Goal: Communication & Community: Participate in discussion

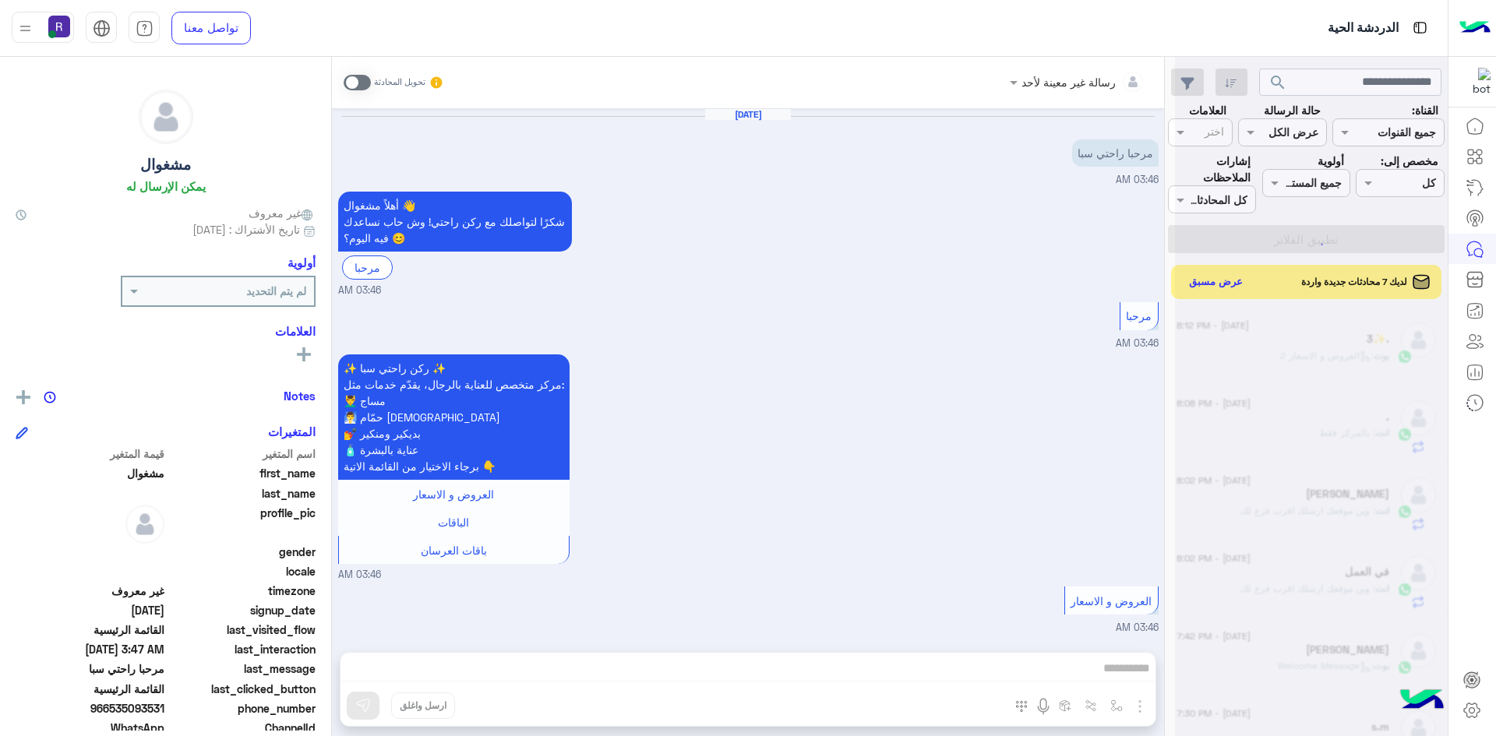
scroll to position [673, 0]
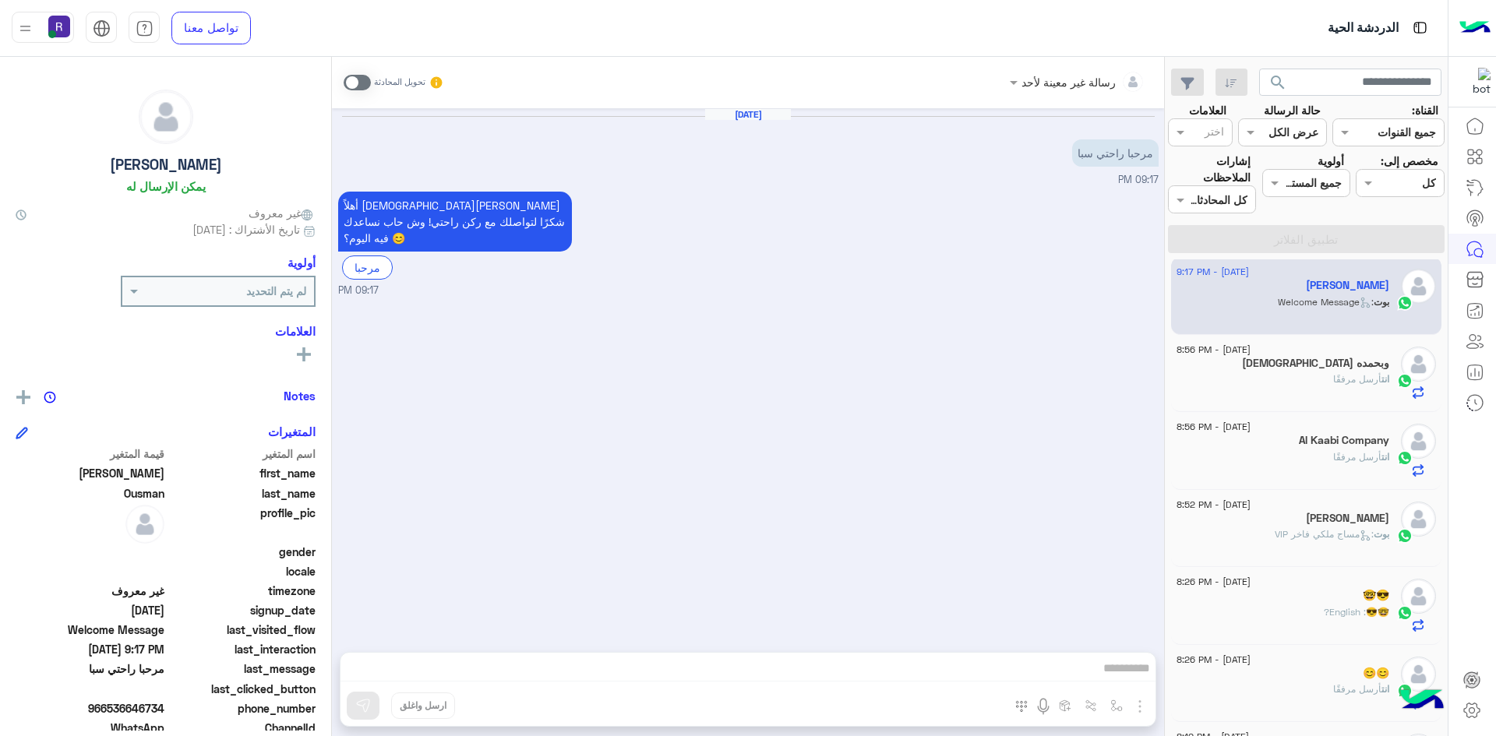
click at [1290, 359] on div "سبحان الله وبحمده" at bounding box center [1283, 365] width 213 height 16
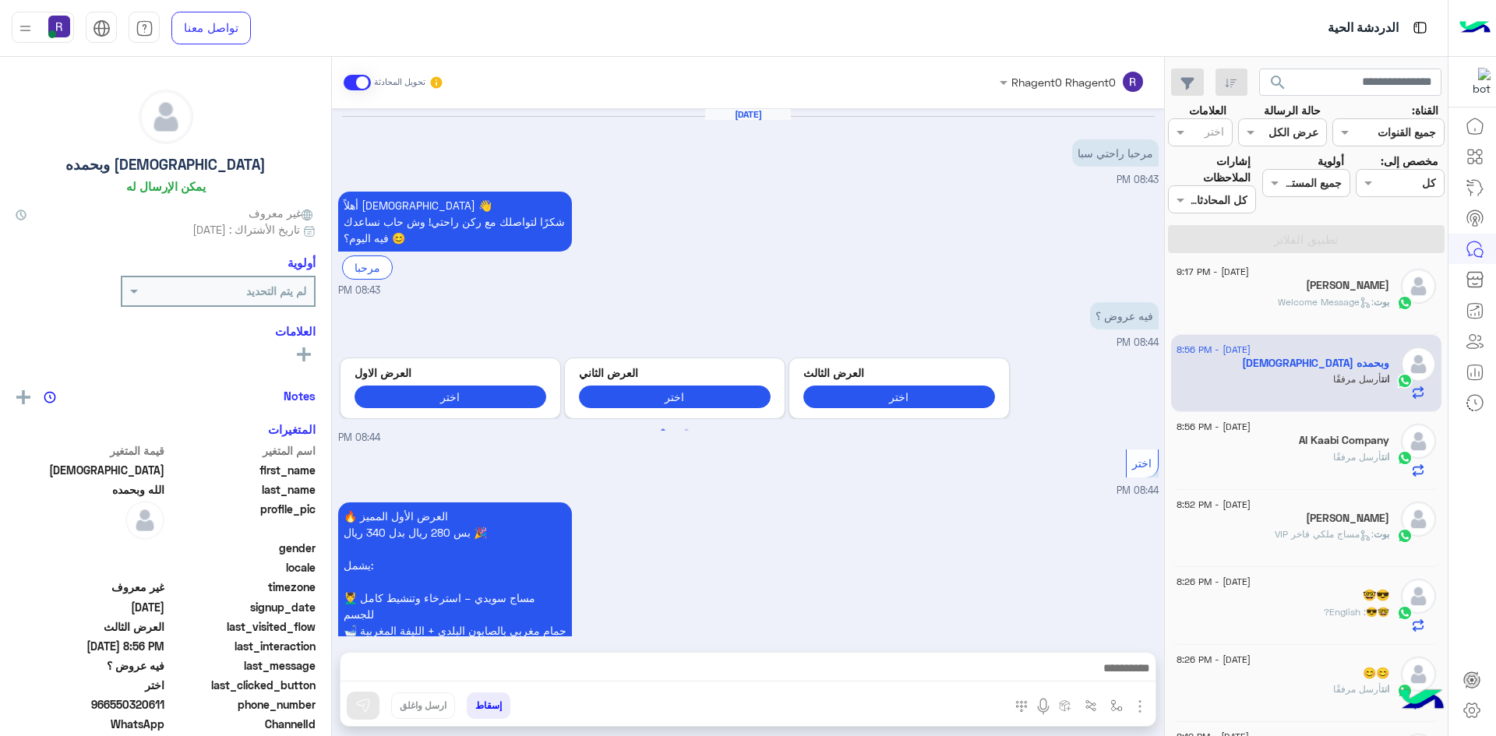
scroll to position [1551, 0]
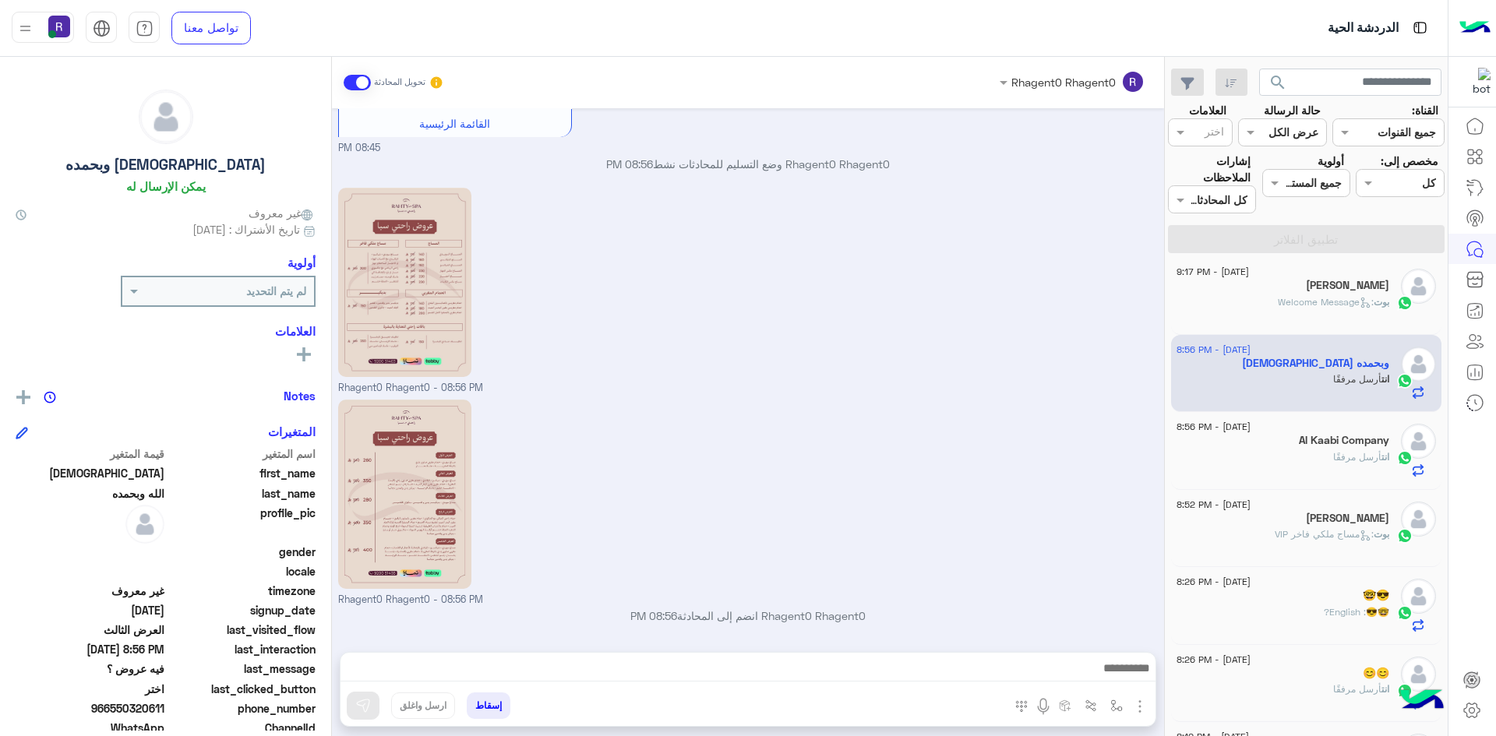
click at [1351, 485] on div "15 August - 8:56 PM Al Kaabi Company انت أرسل مرفقًا" at bounding box center [1306, 451] width 271 height 78
click at [1291, 466] on div "انت أرسل مرفقًا" at bounding box center [1283, 463] width 213 height 27
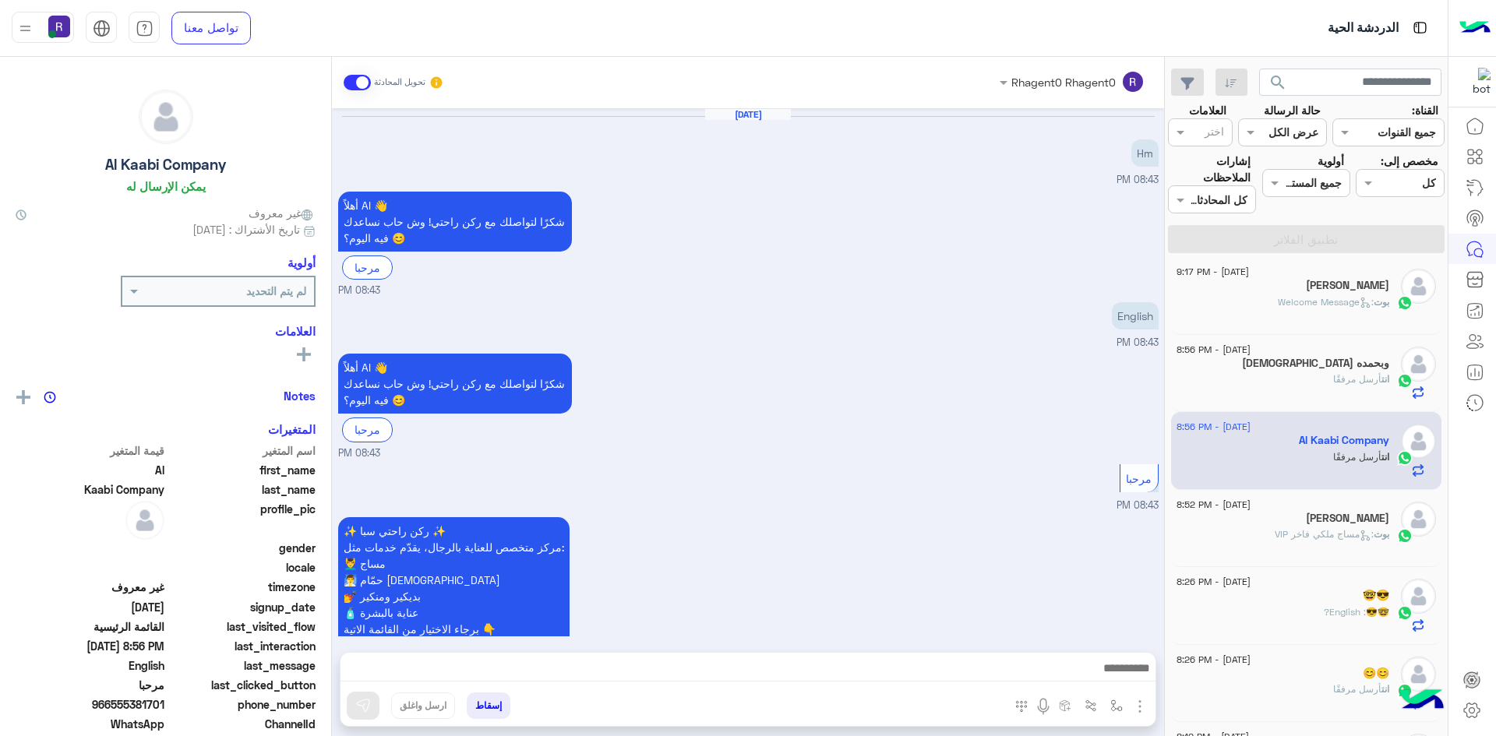
scroll to position [639, 0]
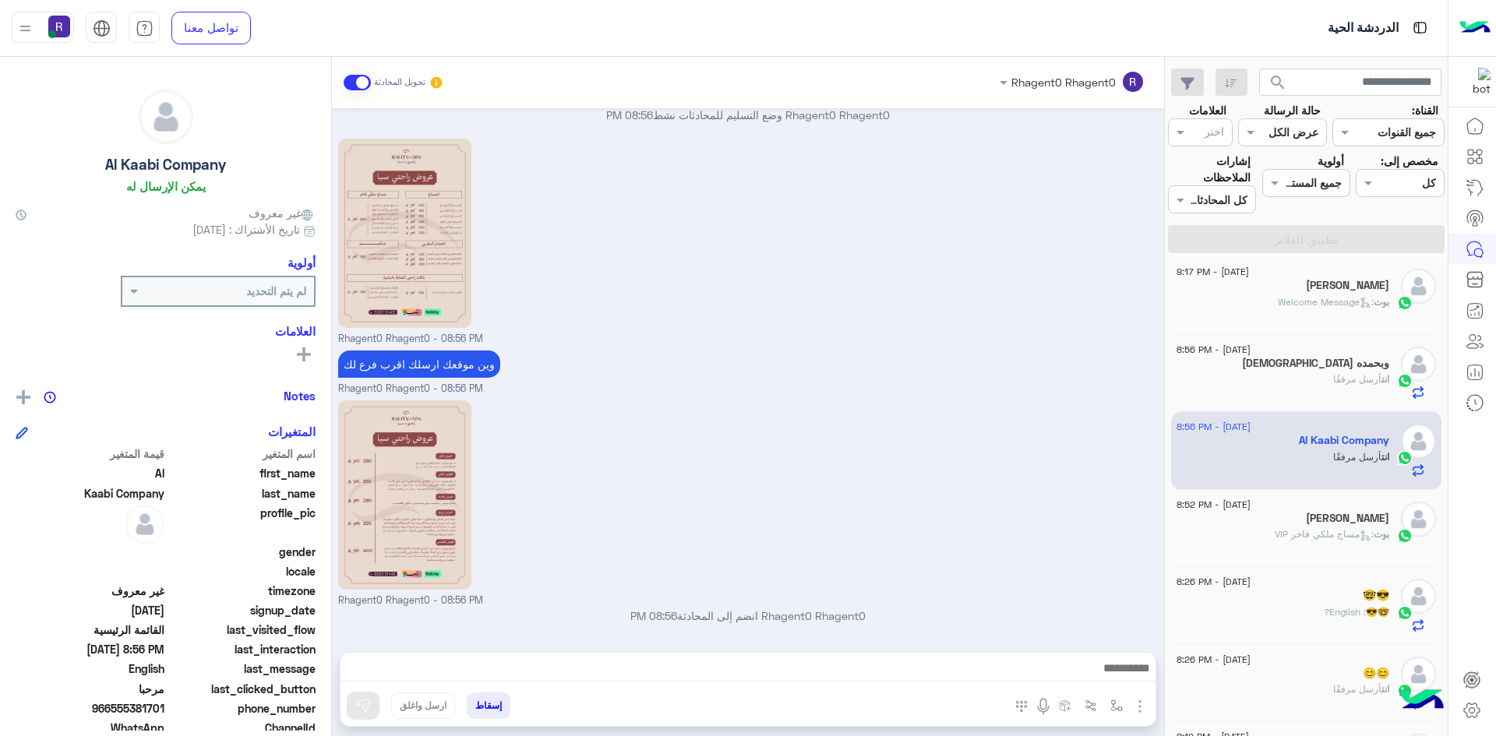
click at [1281, 525] on div "ابو مهيب" at bounding box center [1283, 520] width 213 height 16
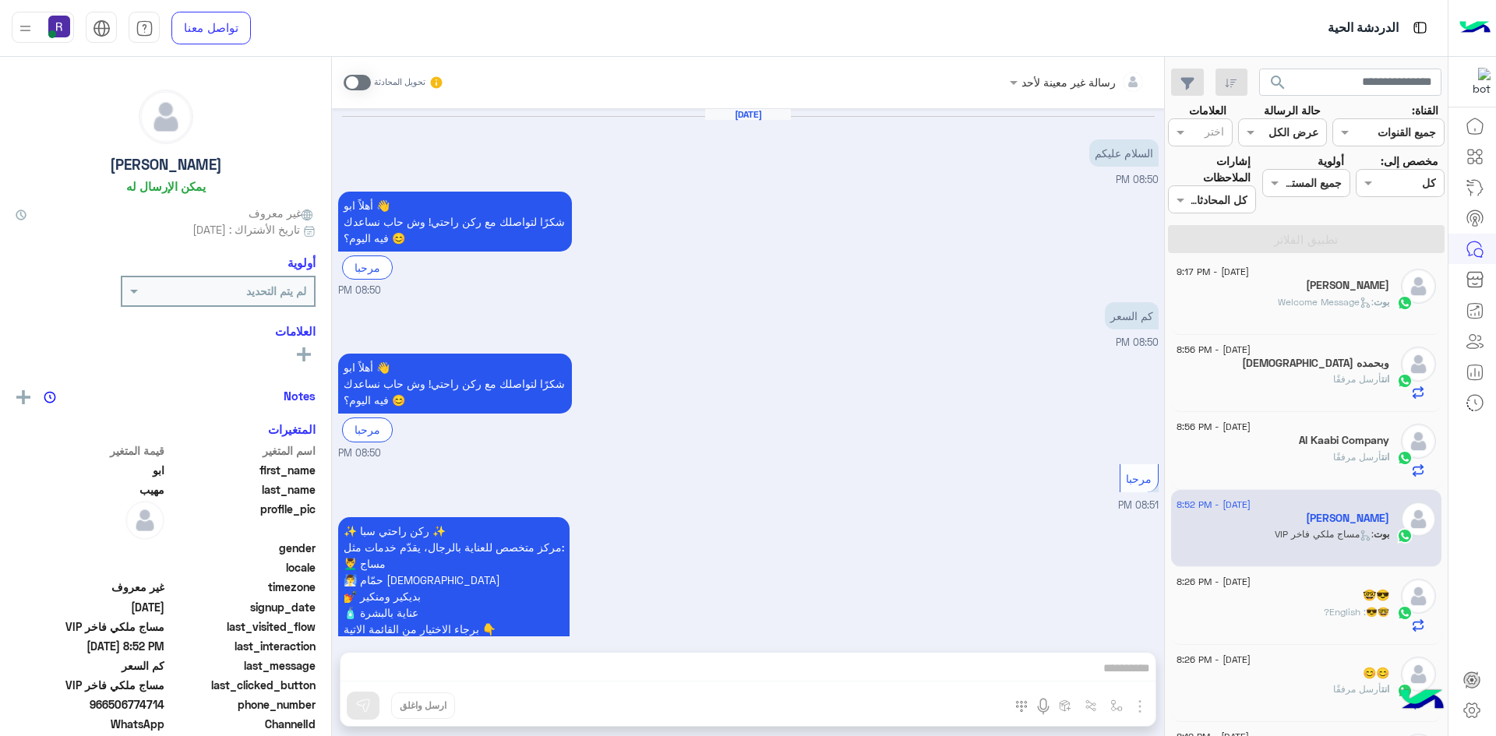
scroll to position [648, 0]
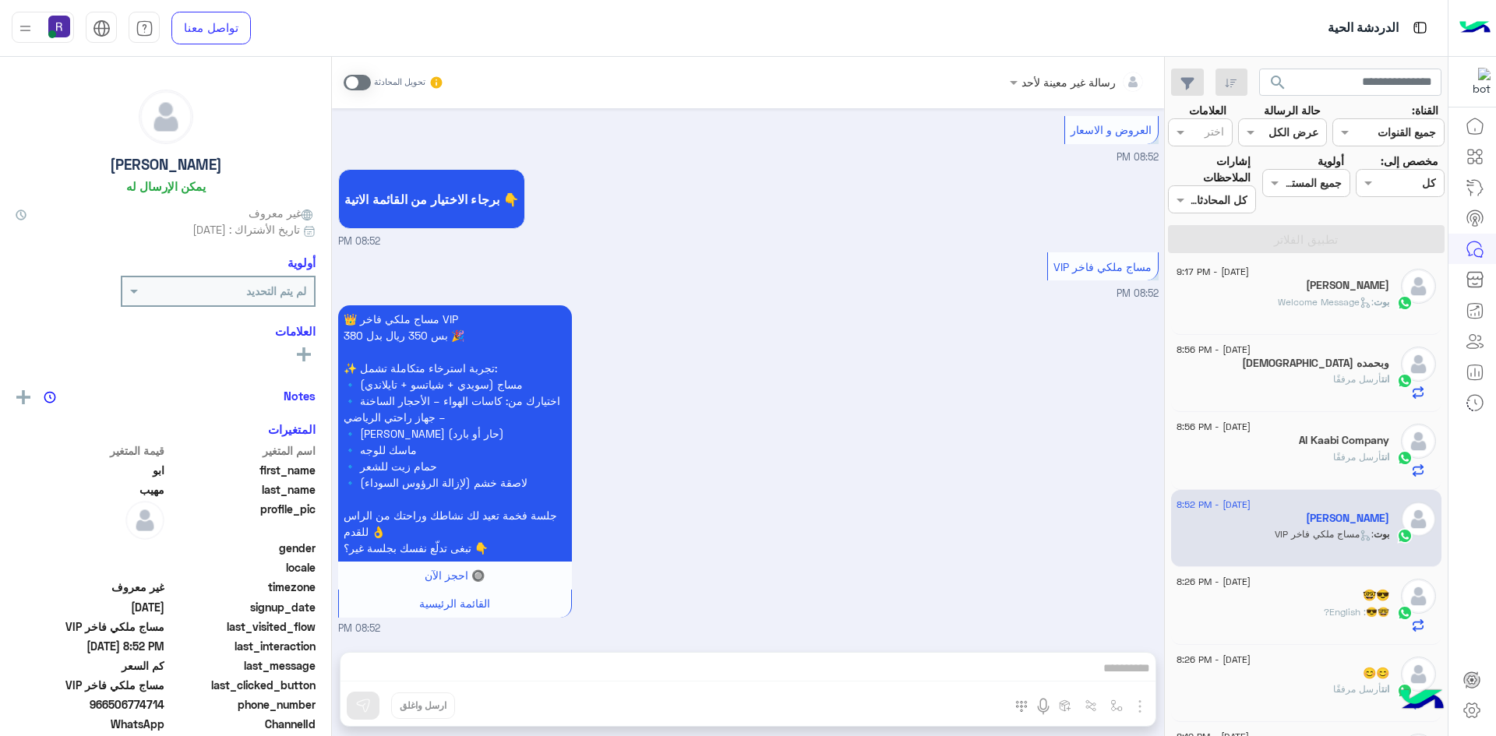
click at [1282, 604] on div "🤓😎" at bounding box center [1283, 597] width 213 height 16
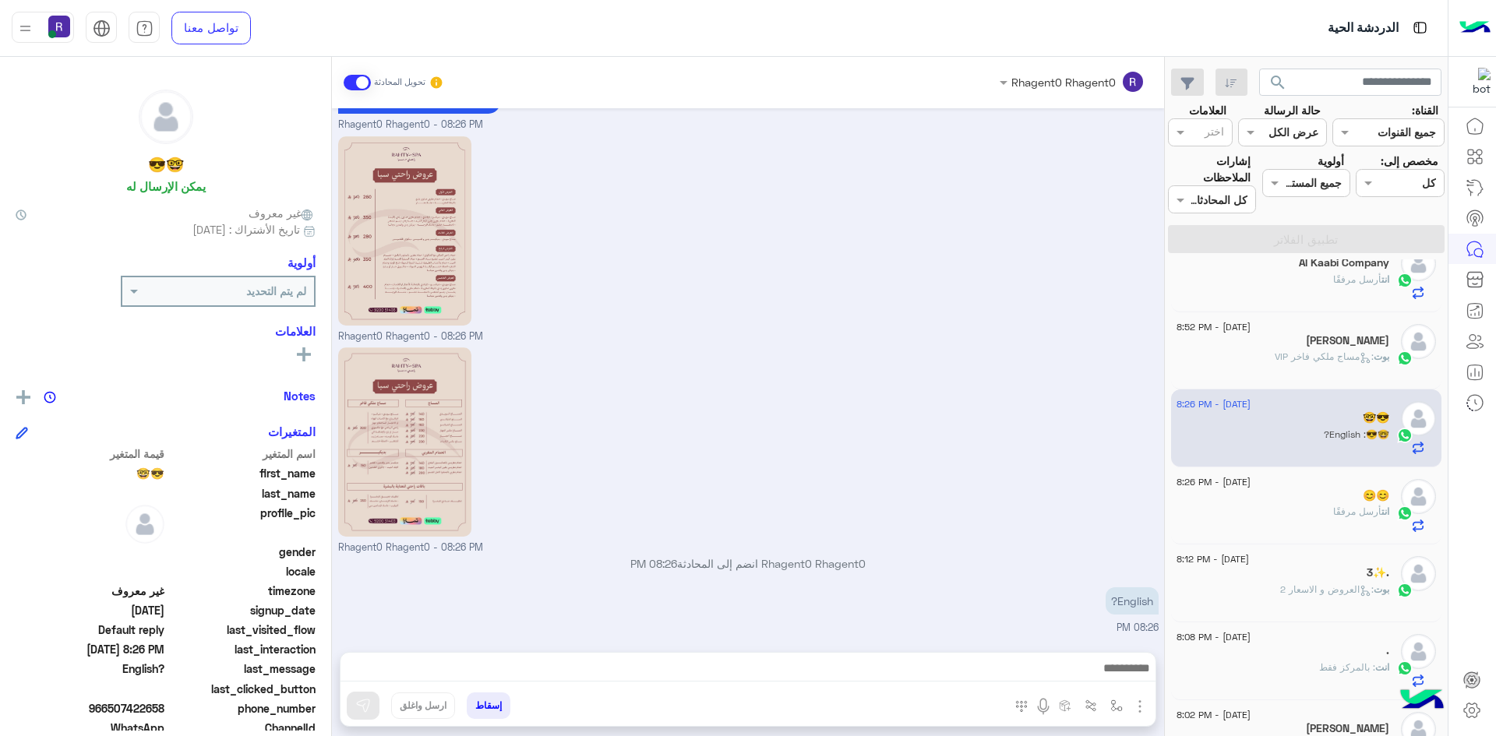
scroll to position [320, 0]
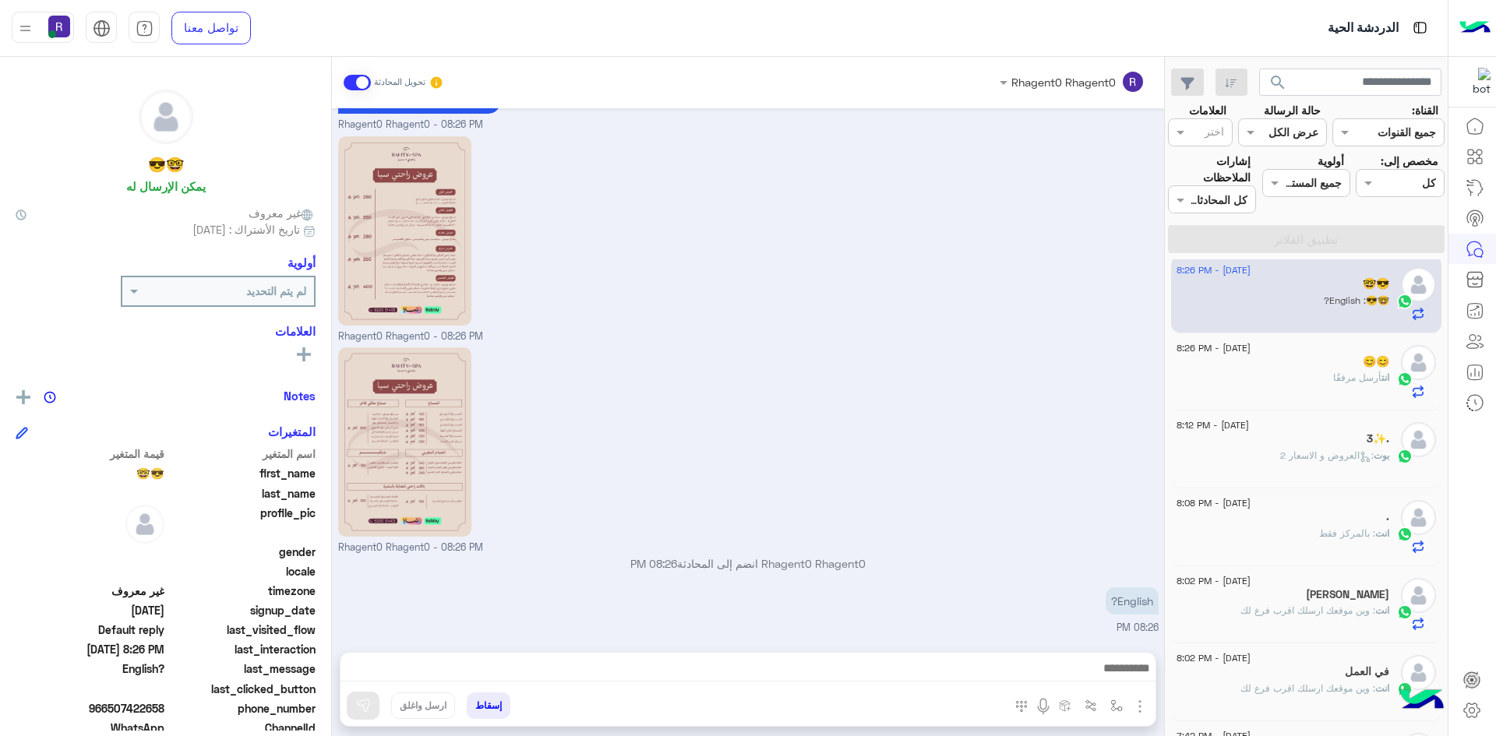
click at [1318, 372] on div "انت أرسل مرفقًا" at bounding box center [1283, 384] width 213 height 27
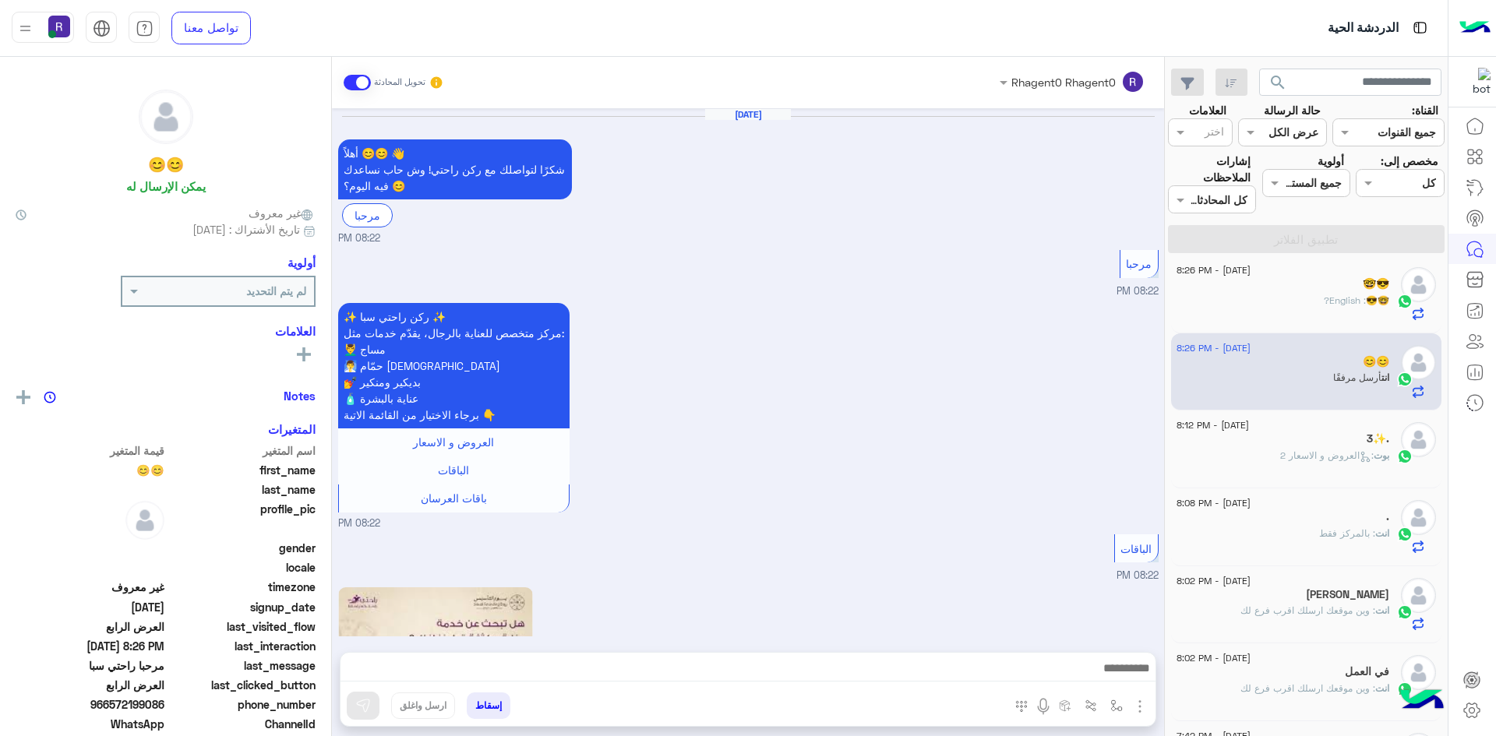
scroll to position [2795, 0]
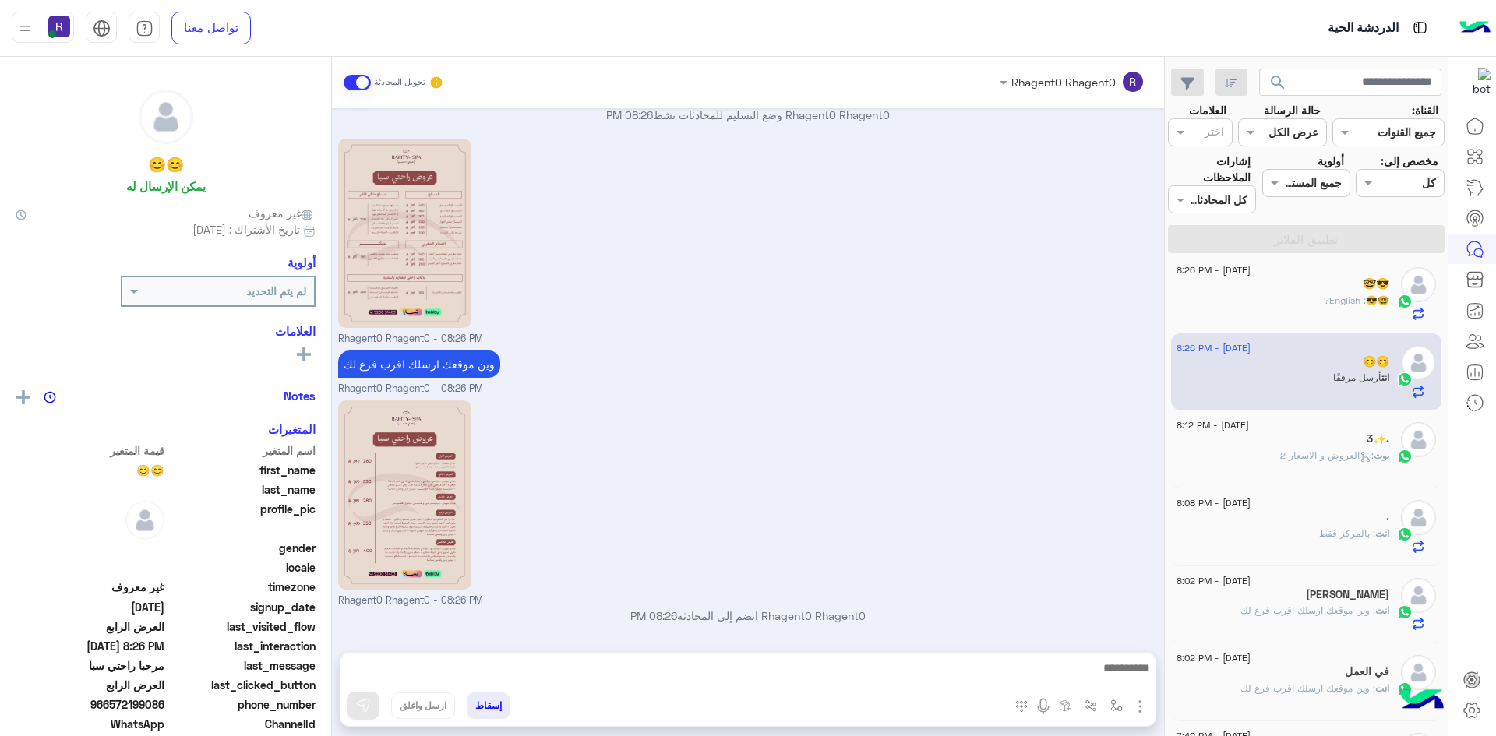
click at [1273, 451] on div "بوت : العروض و الاسعار 2" at bounding box center [1283, 462] width 213 height 27
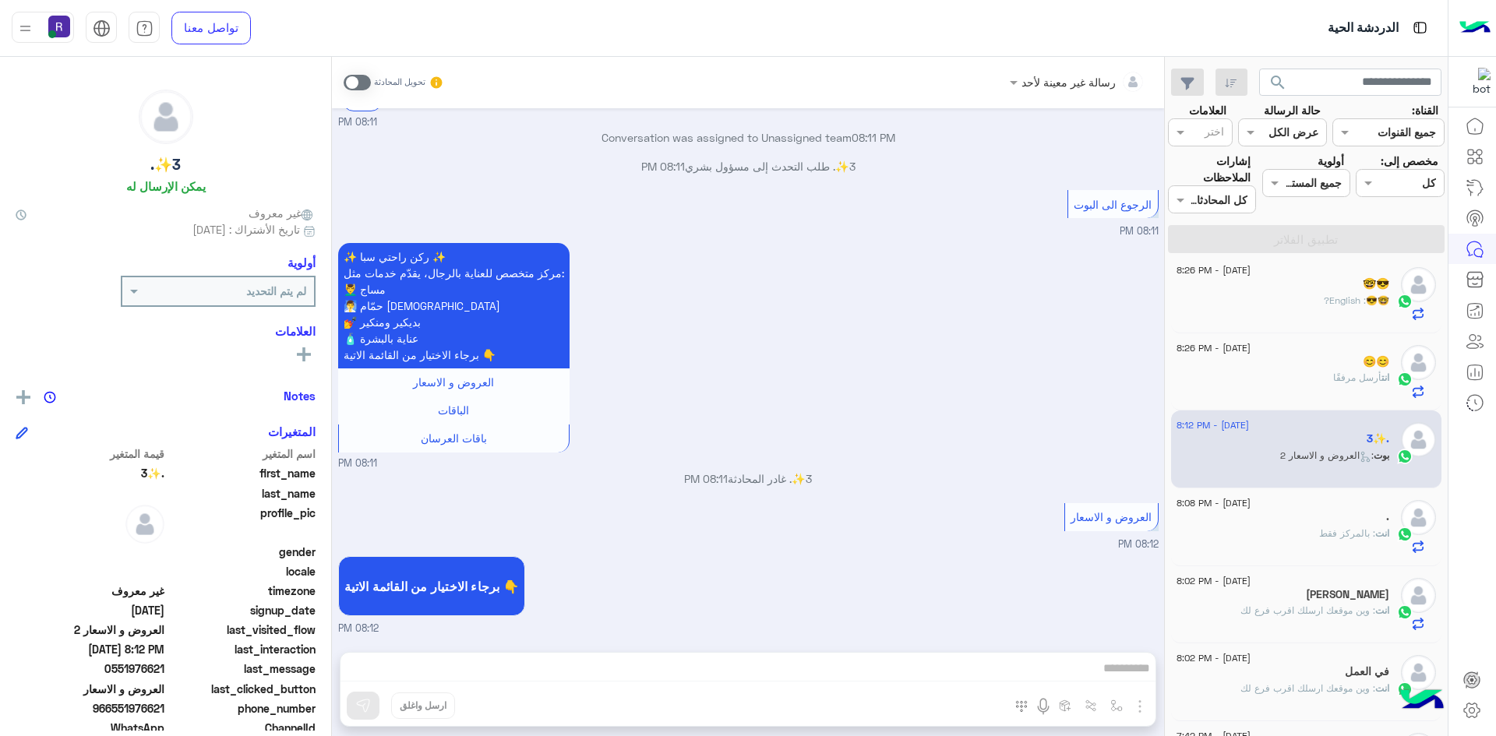
scroll to position [397, 0]
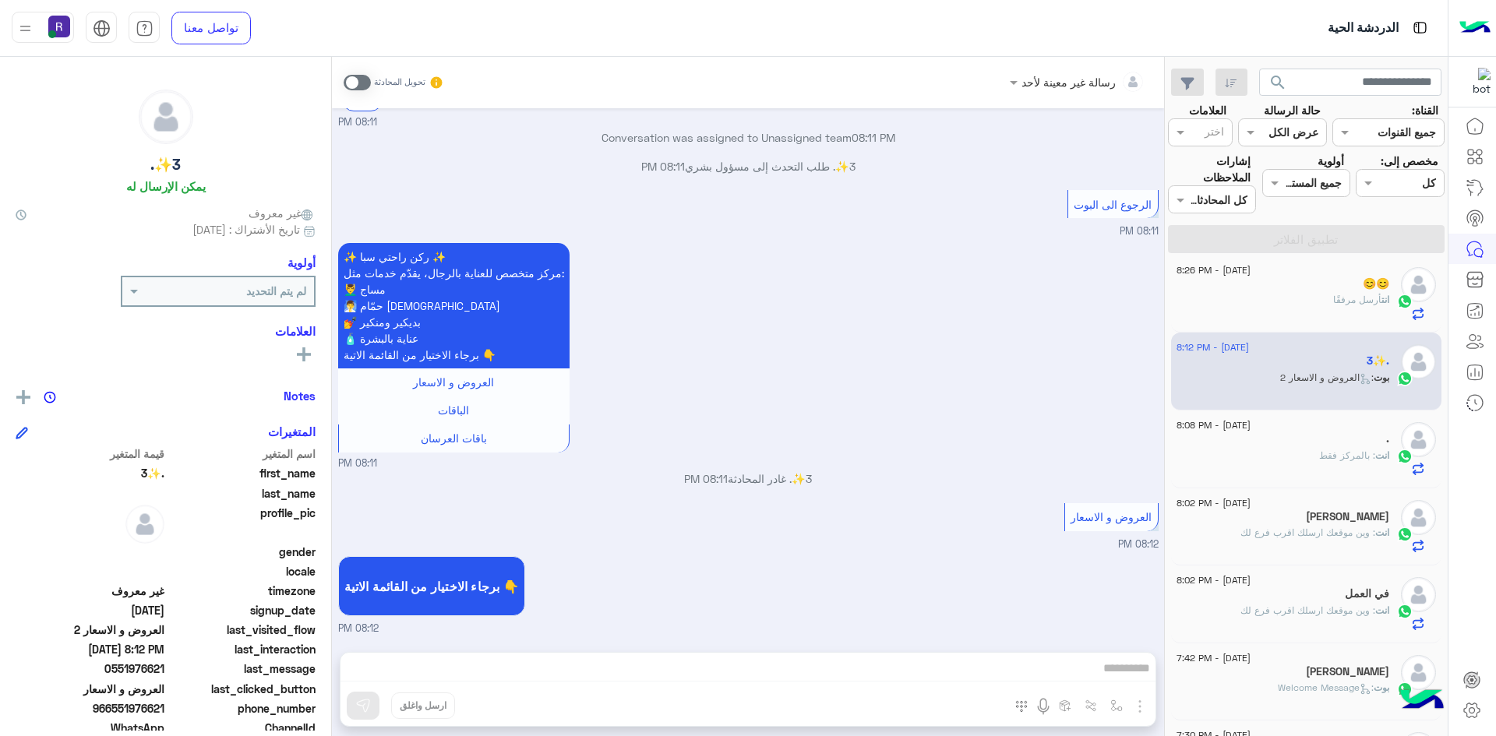
click at [1326, 444] on div "." at bounding box center [1283, 441] width 213 height 16
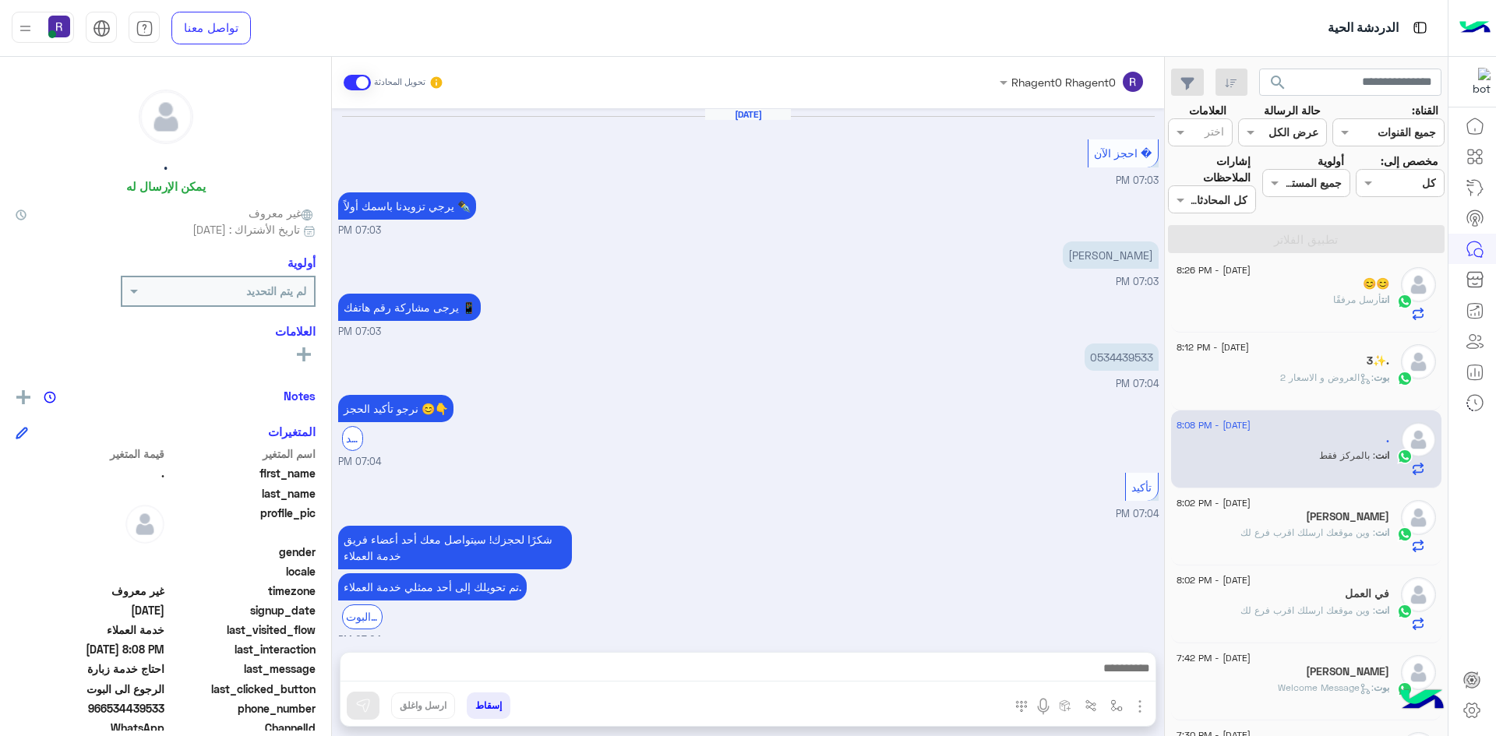
scroll to position [691, 0]
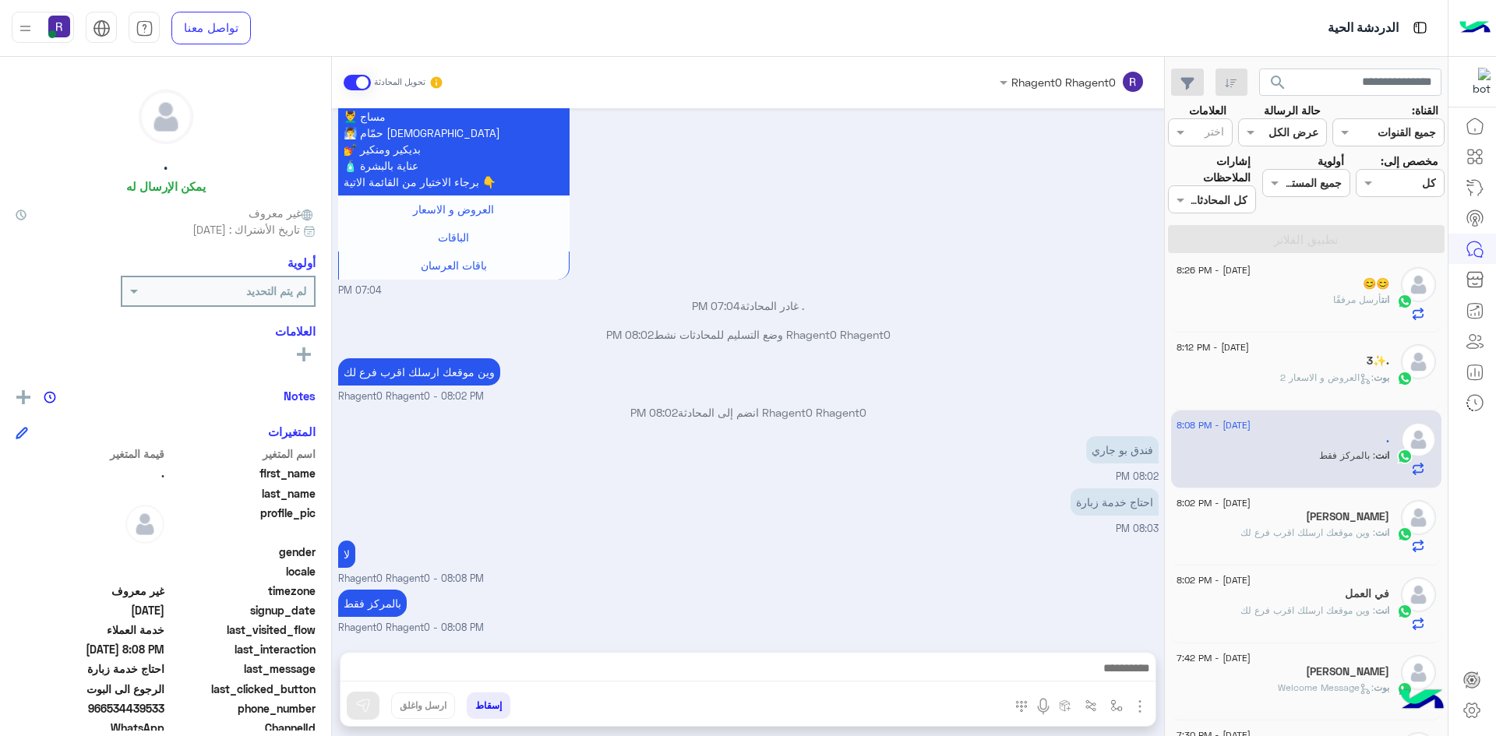
click at [1289, 283] on div "😊😊" at bounding box center [1283, 285] width 213 height 16
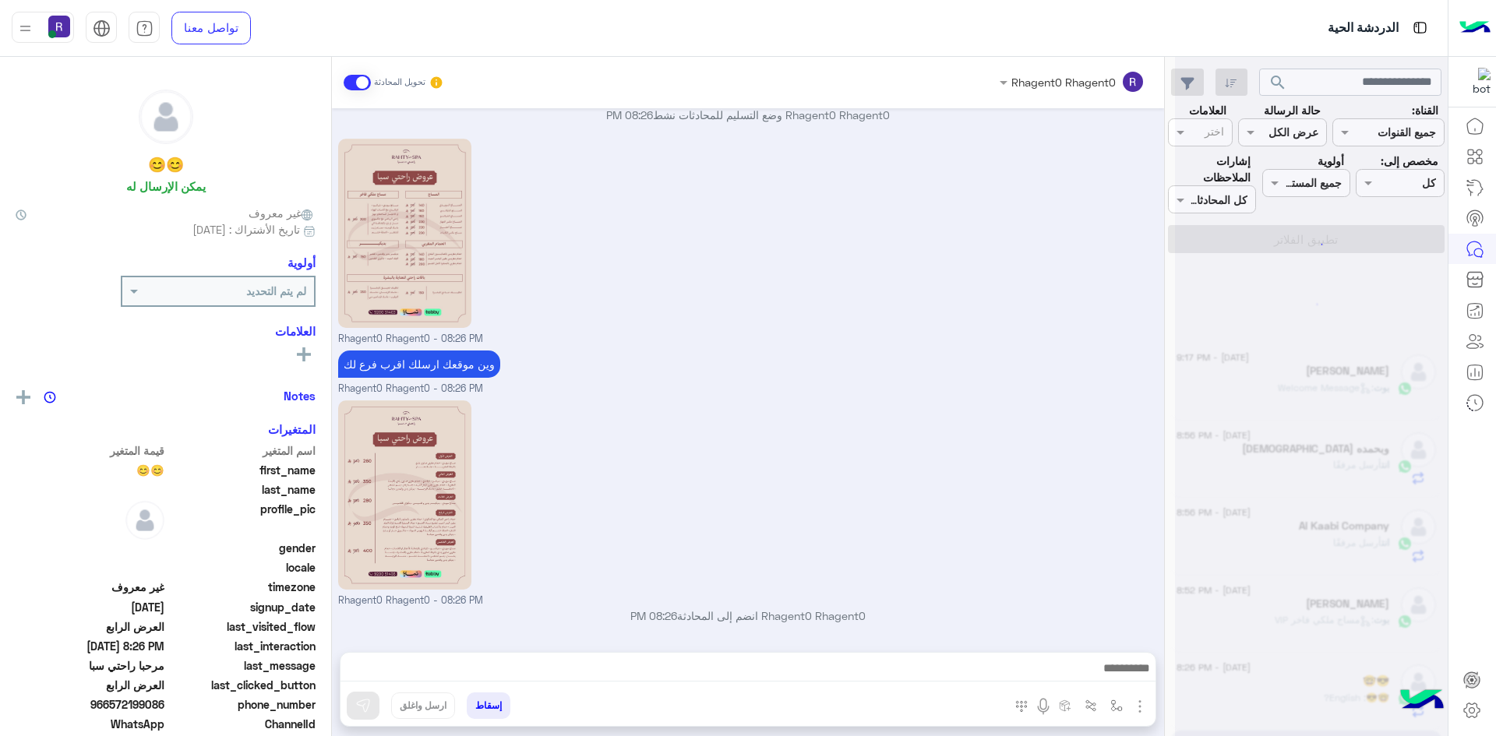
scroll to position [8, 0]
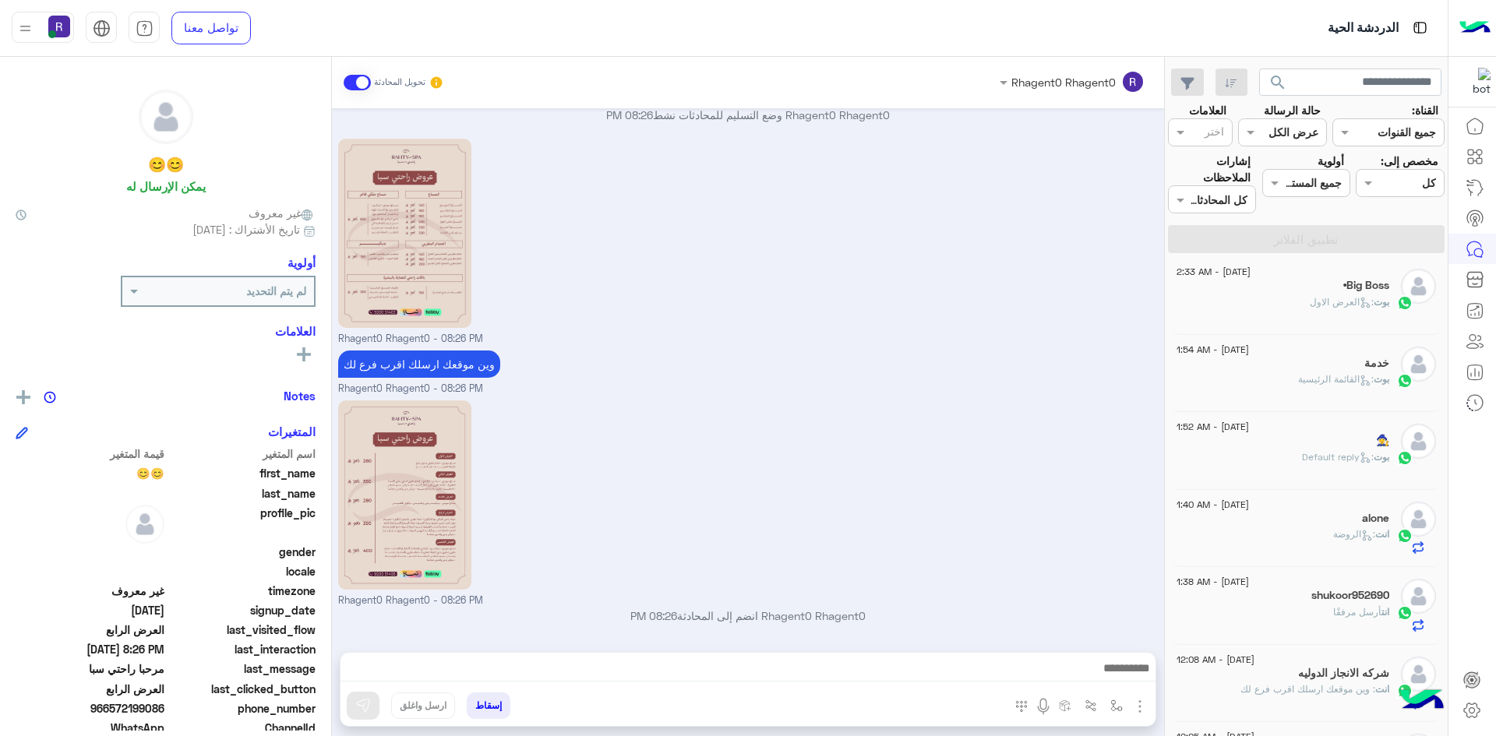
click at [1291, 315] on div "بوت : العرض الاول" at bounding box center [1283, 308] width 213 height 27
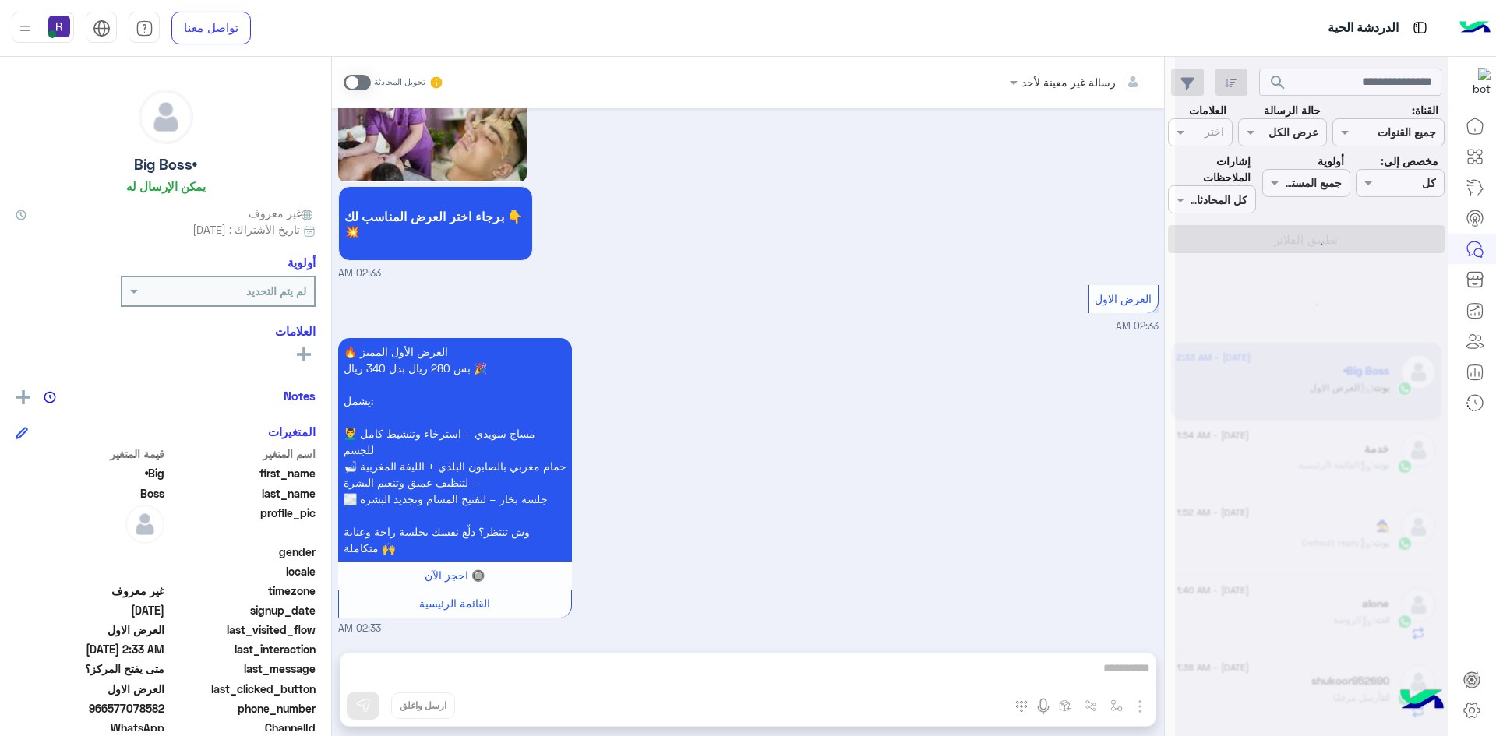
scroll to position [8, 0]
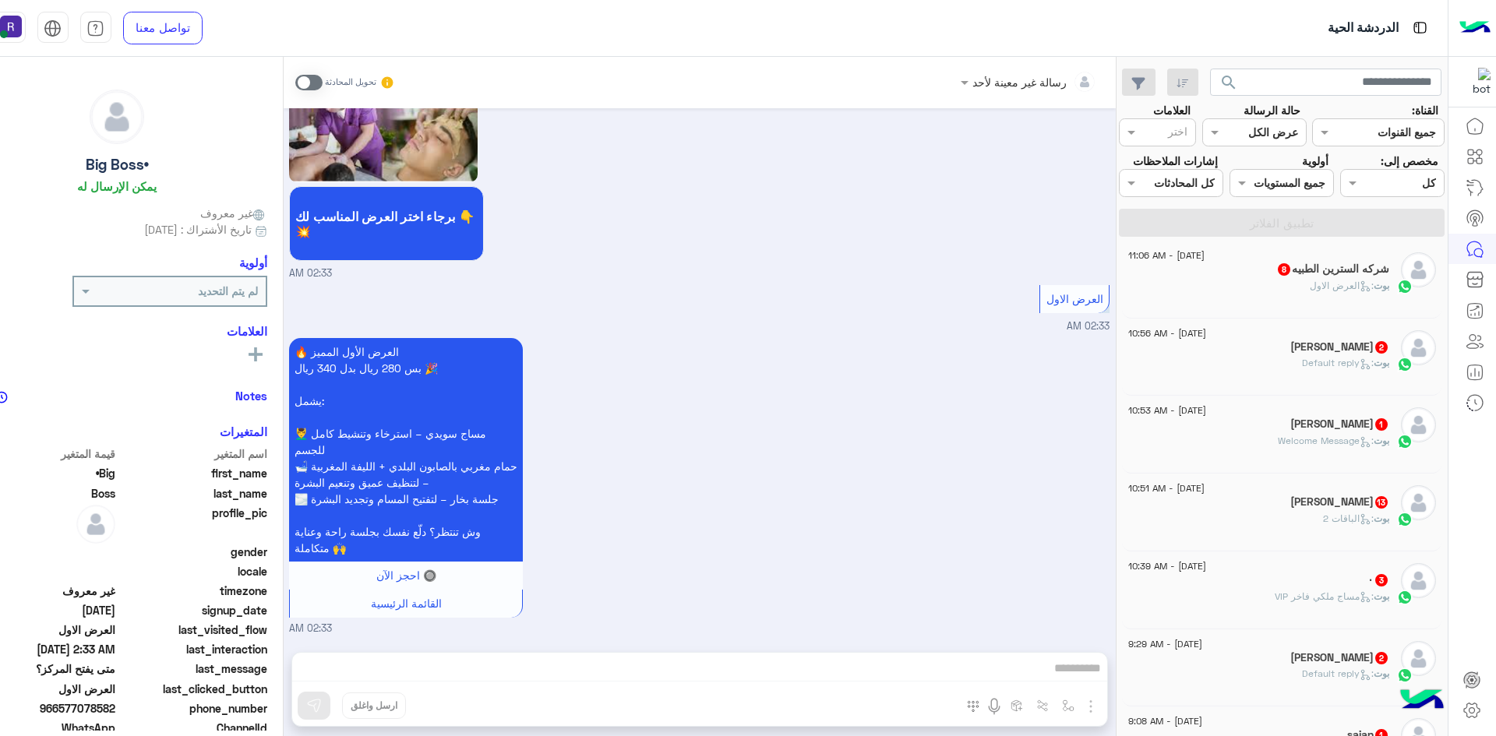
click at [1275, 279] on div "بوت : العرض الاول" at bounding box center [1258, 292] width 261 height 27
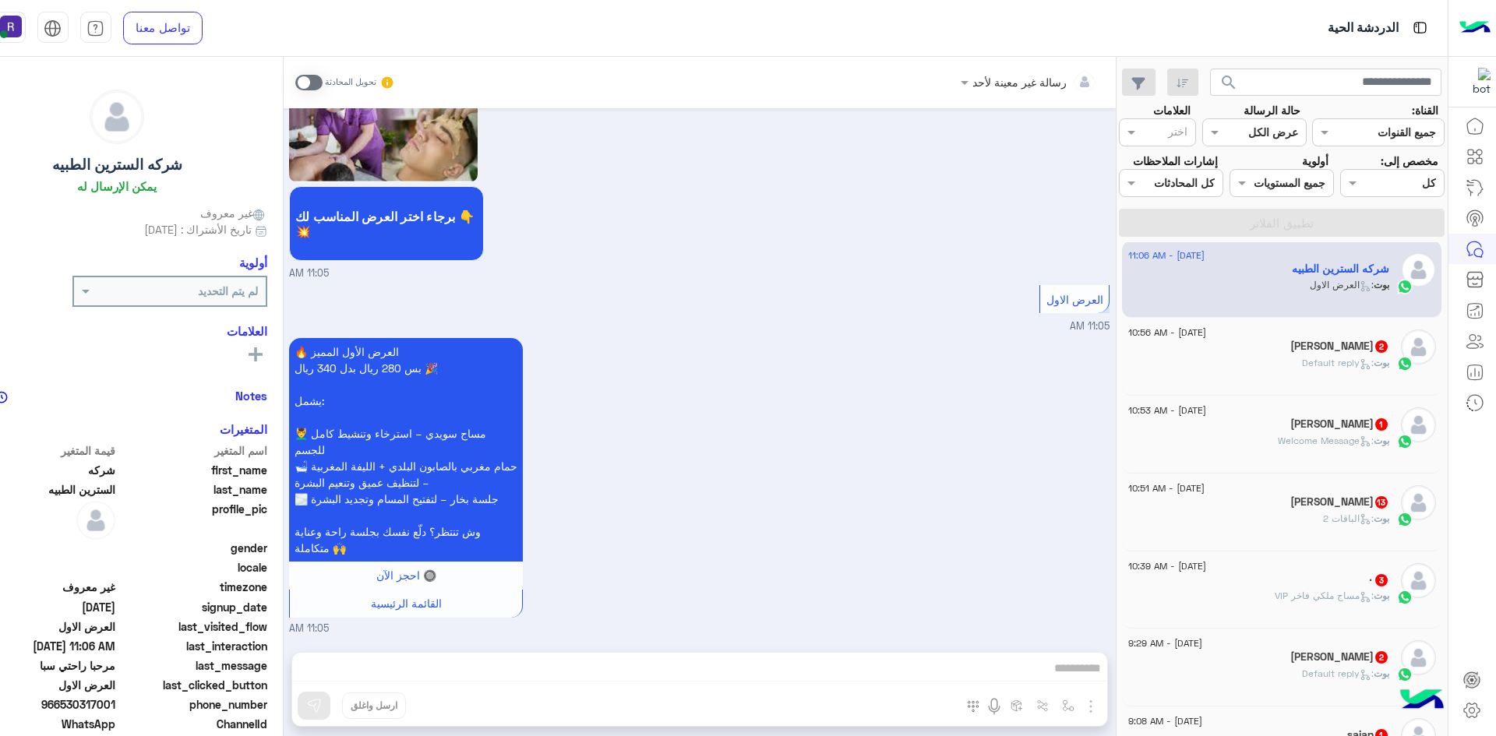
click at [1298, 355] on div "محمود نوارة 2" at bounding box center [1258, 348] width 261 height 16
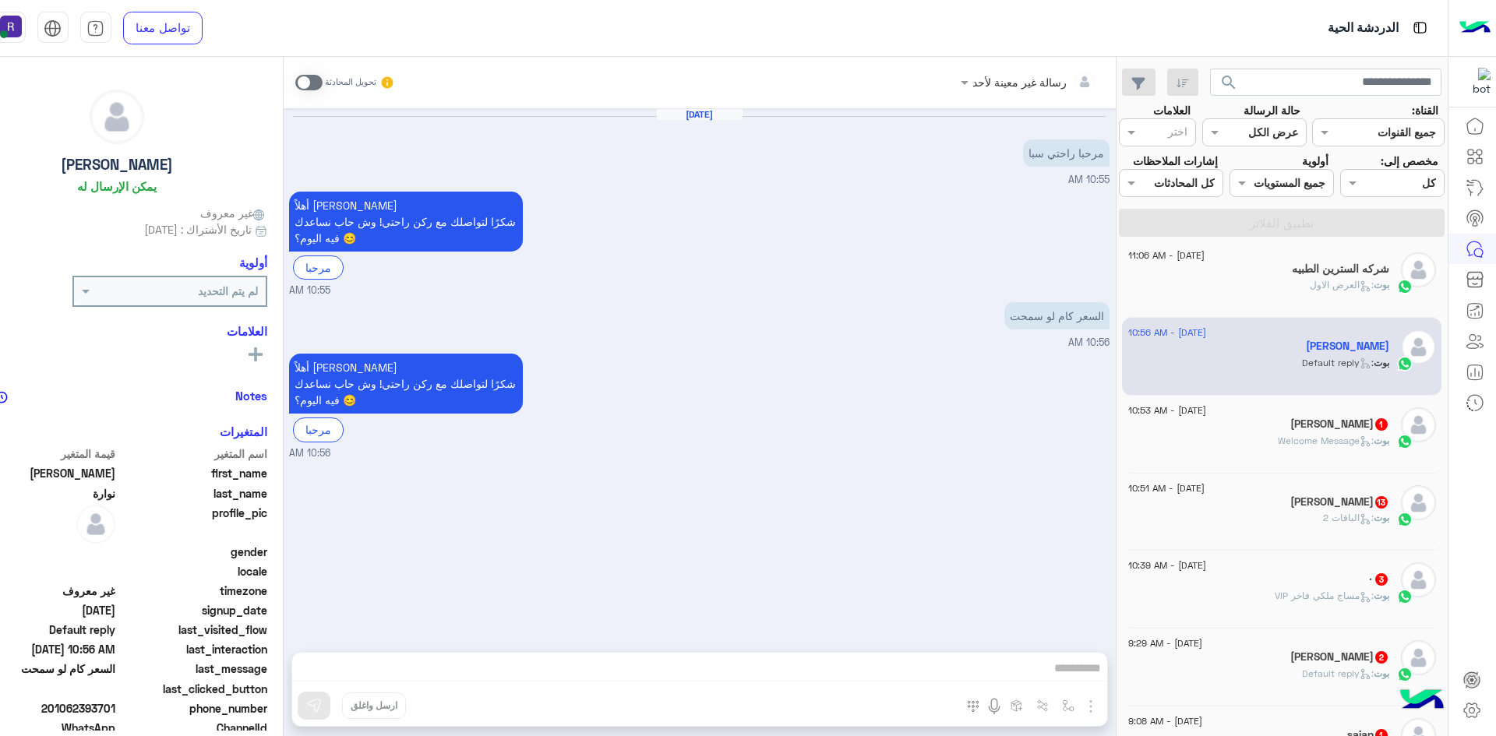
click at [1291, 416] on div "[DATE] - 10:53 AM" at bounding box center [1258, 413] width 261 height 10
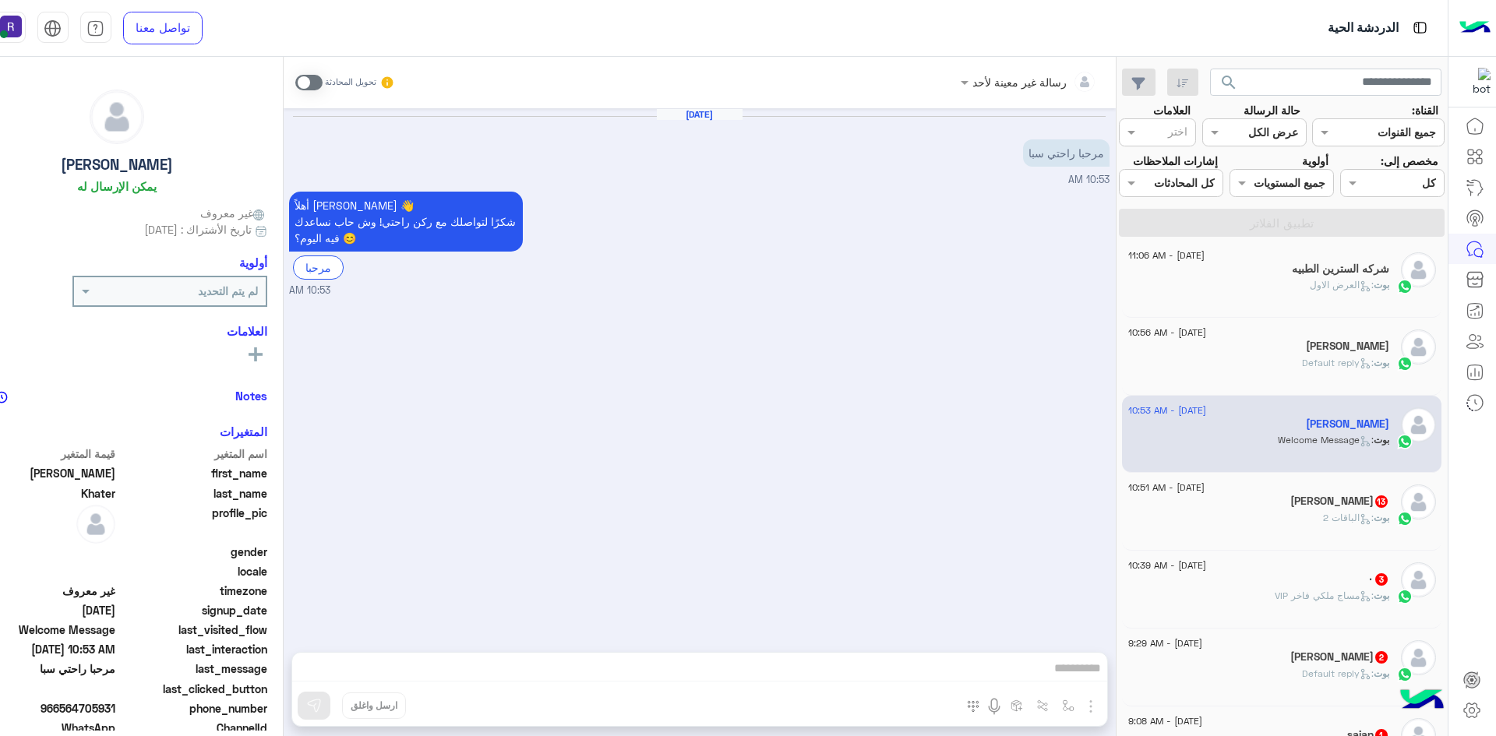
click at [1299, 498] on h5 "Shareef Mashtron 13" at bounding box center [1340, 501] width 99 height 13
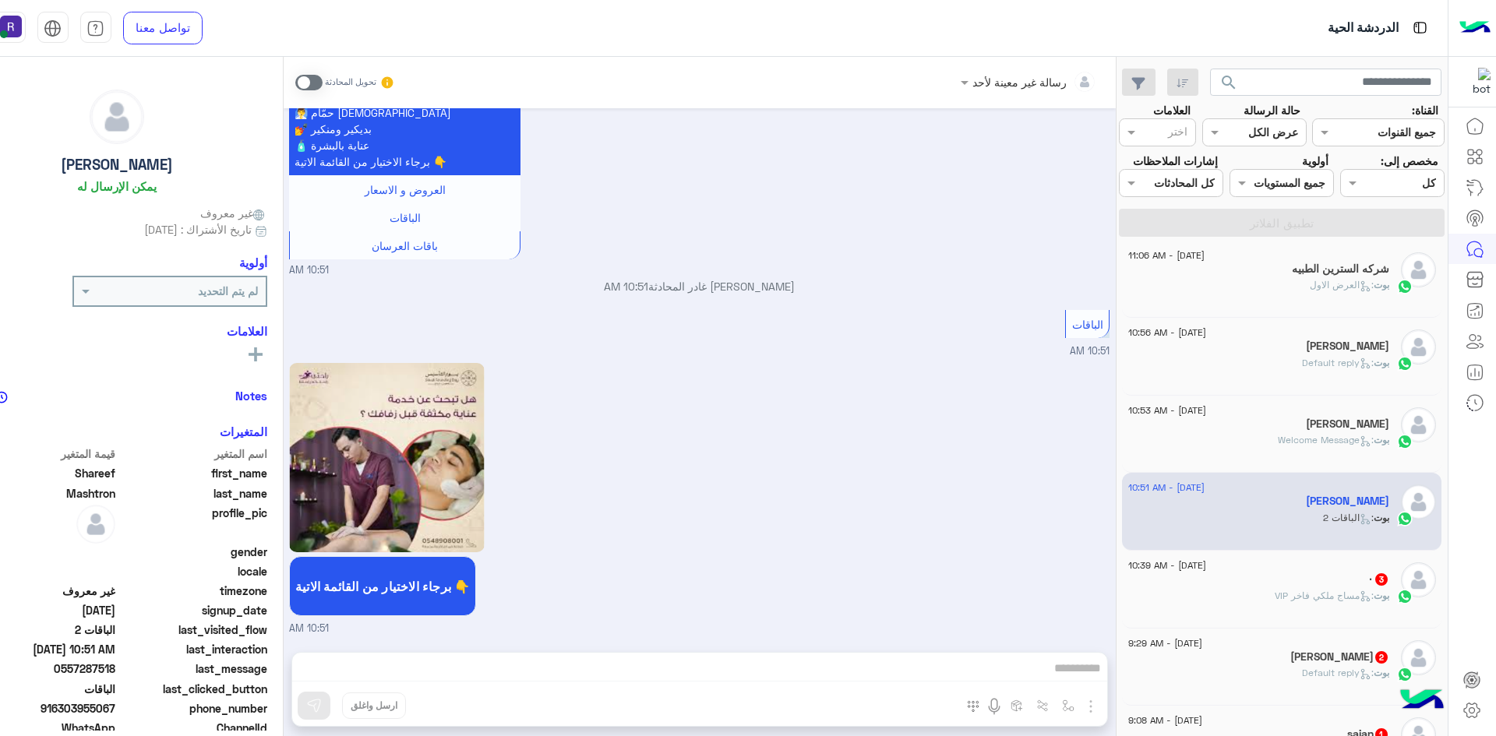
click at [1311, 600] on span ": مساج ملكي فاخر VIP" at bounding box center [1324, 596] width 99 height 12
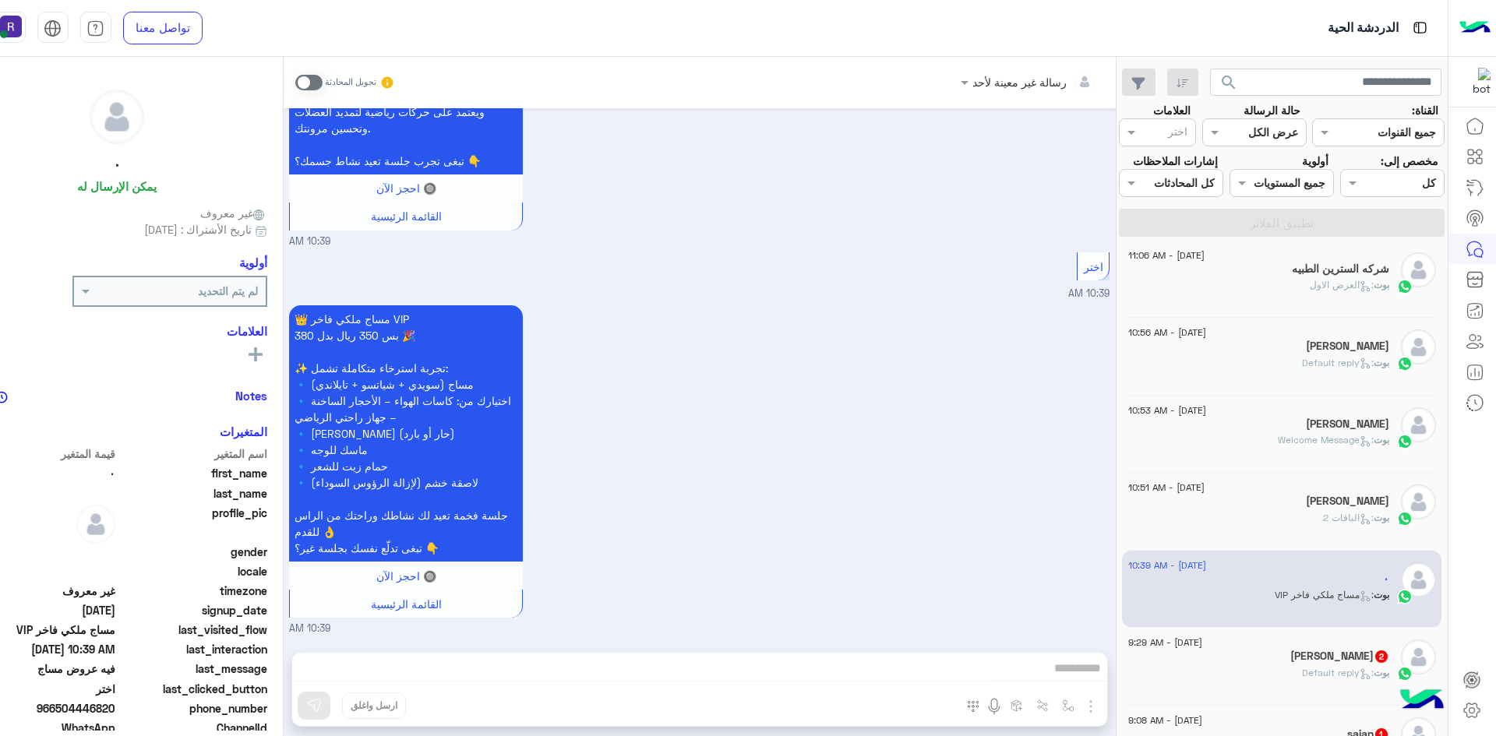
click at [1310, 659] on div "أبو أحمد 2" at bounding box center [1258, 658] width 261 height 16
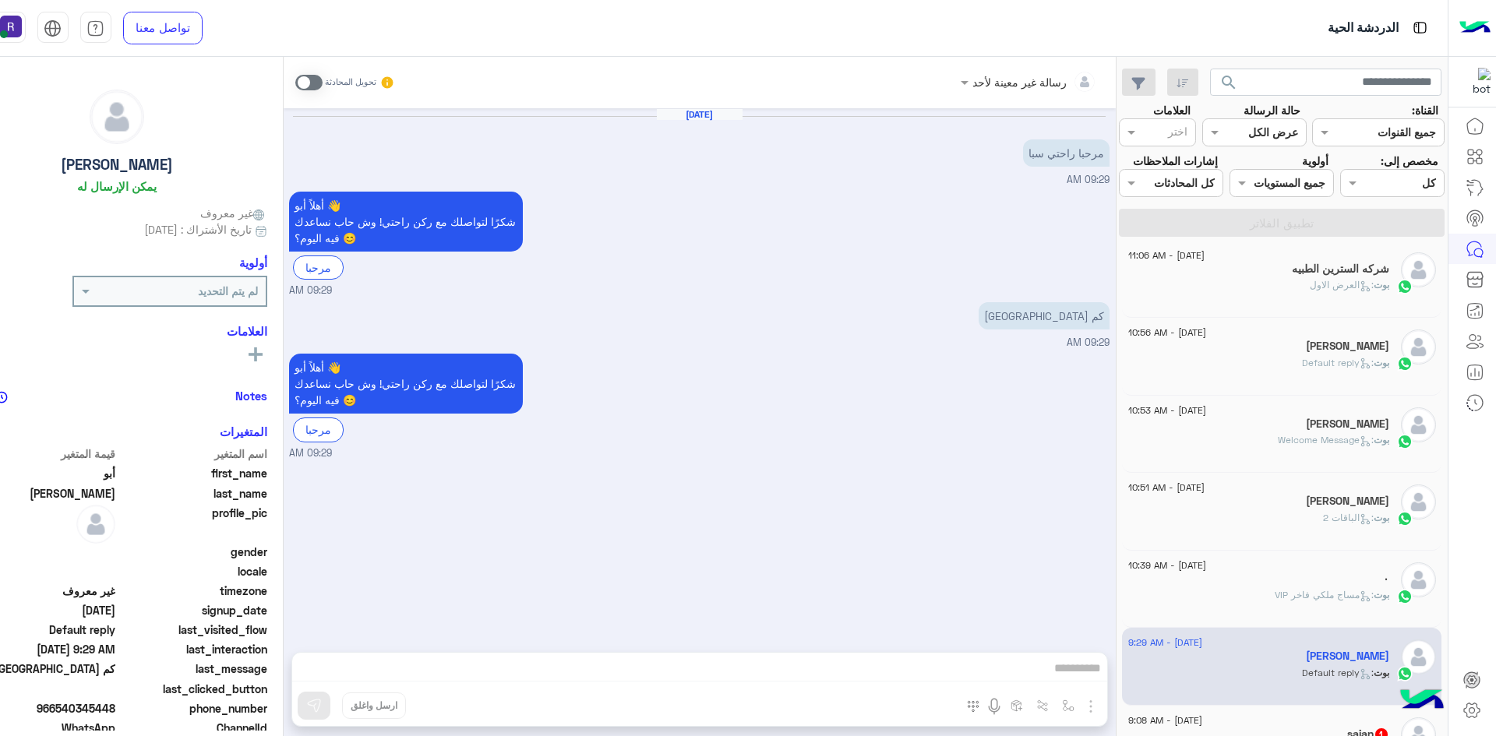
click at [1347, 730] on h5 "sajan 1" at bounding box center [1368, 734] width 42 height 13
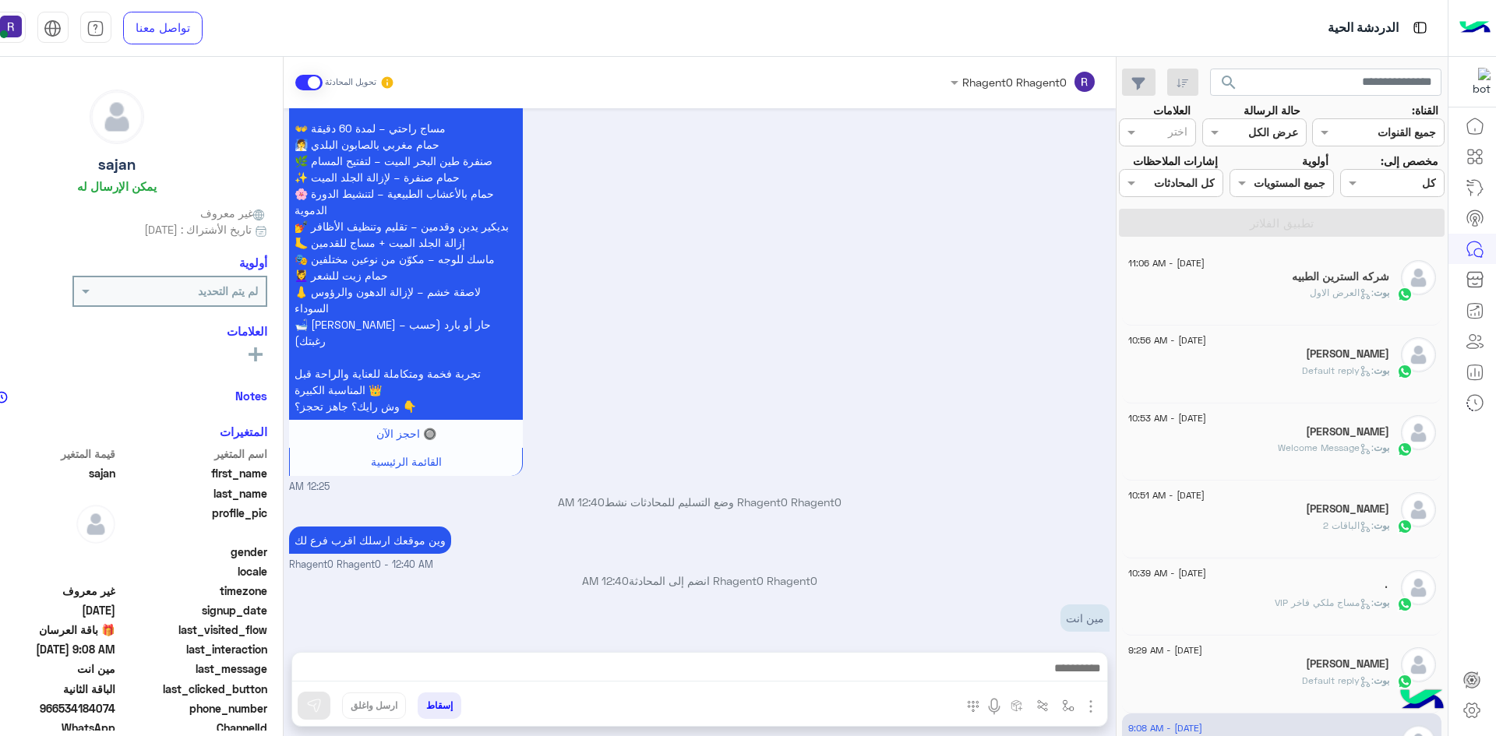
click at [1255, 303] on div "بوت : العرض الاول" at bounding box center [1258, 299] width 261 height 27
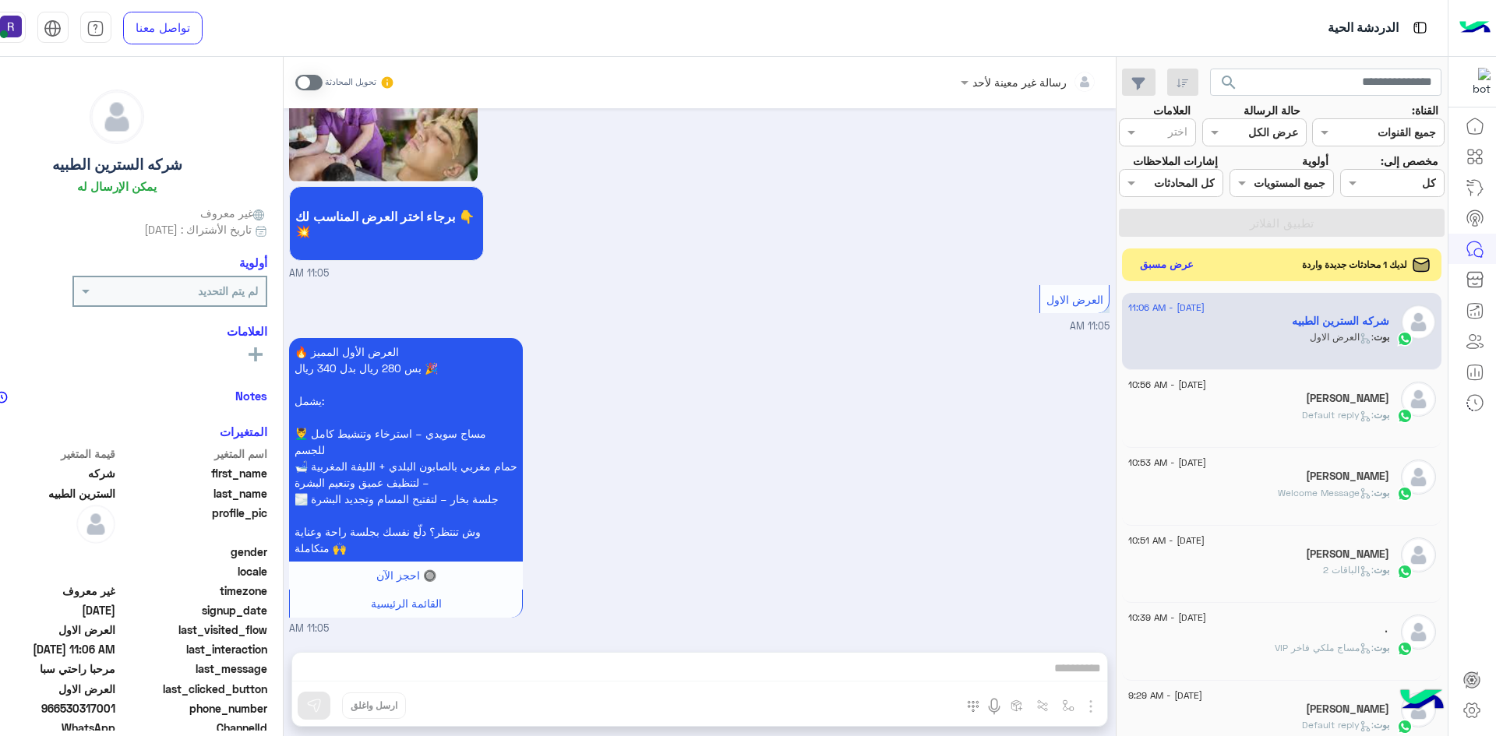
click at [1163, 274] on button "عرض مسبق" at bounding box center [1166, 264] width 65 height 21
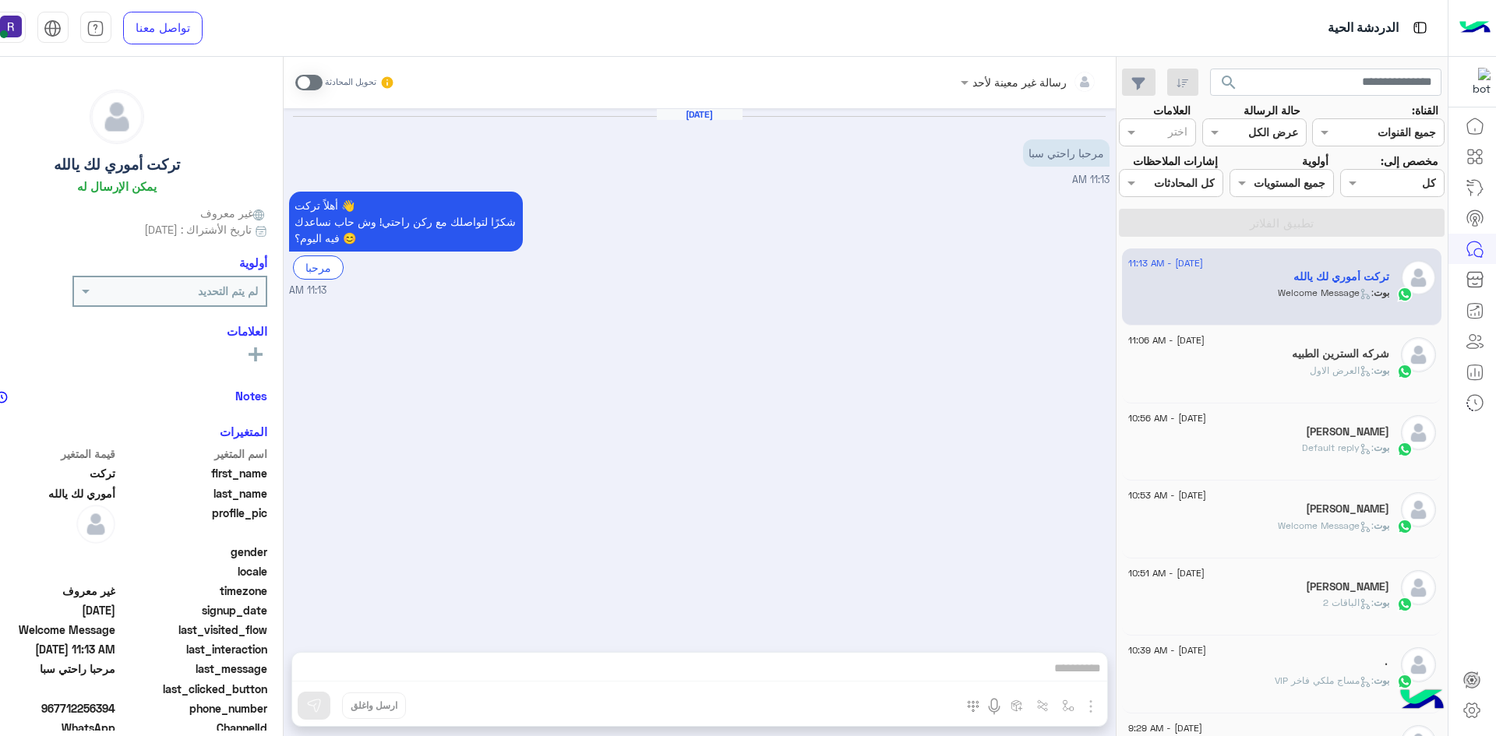
click at [1256, 351] on div "شركه السترين الطبيه" at bounding box center [1258, 356] width 261 height 16
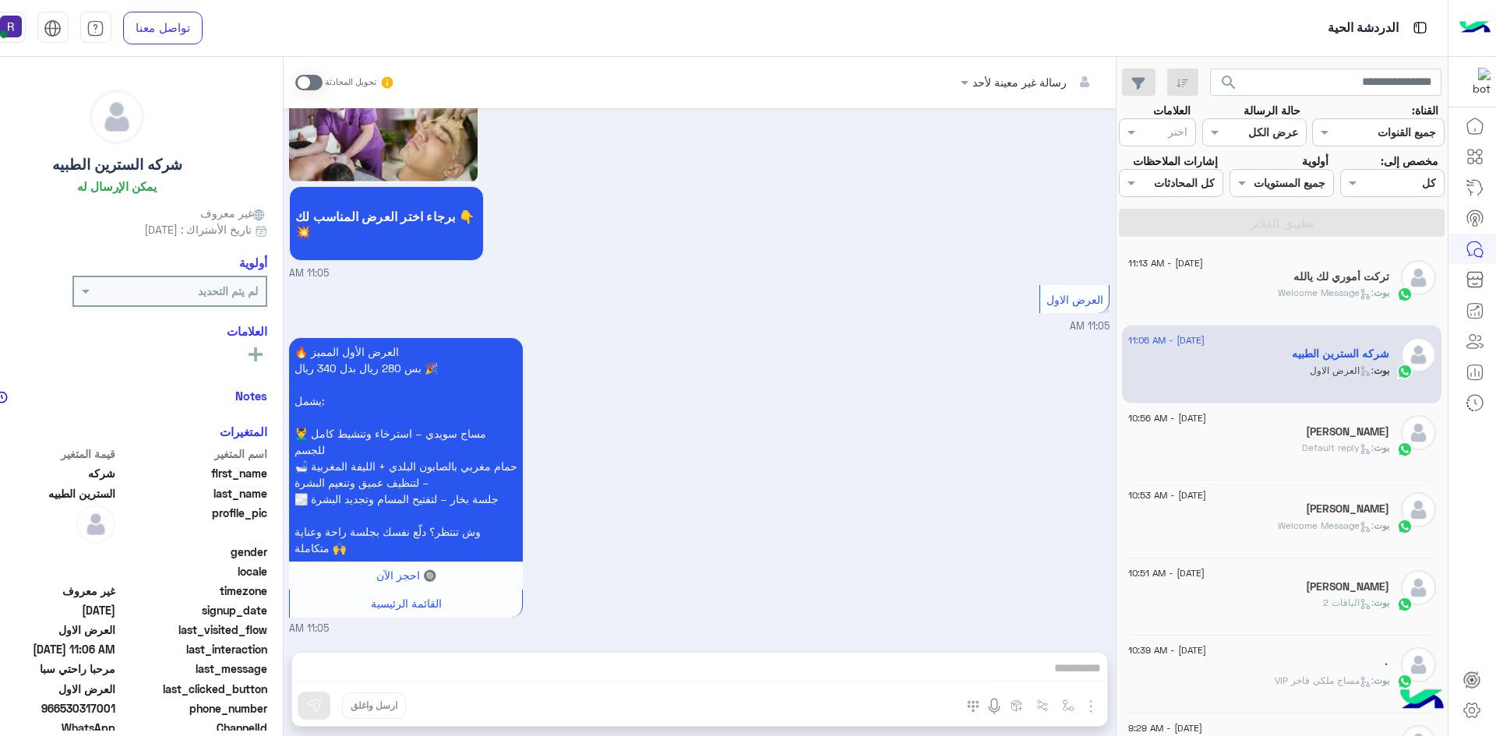
click at [1247, 313] on div "بوت : Welcome Message" at bounding box center [1258, 299] width 261 height 27
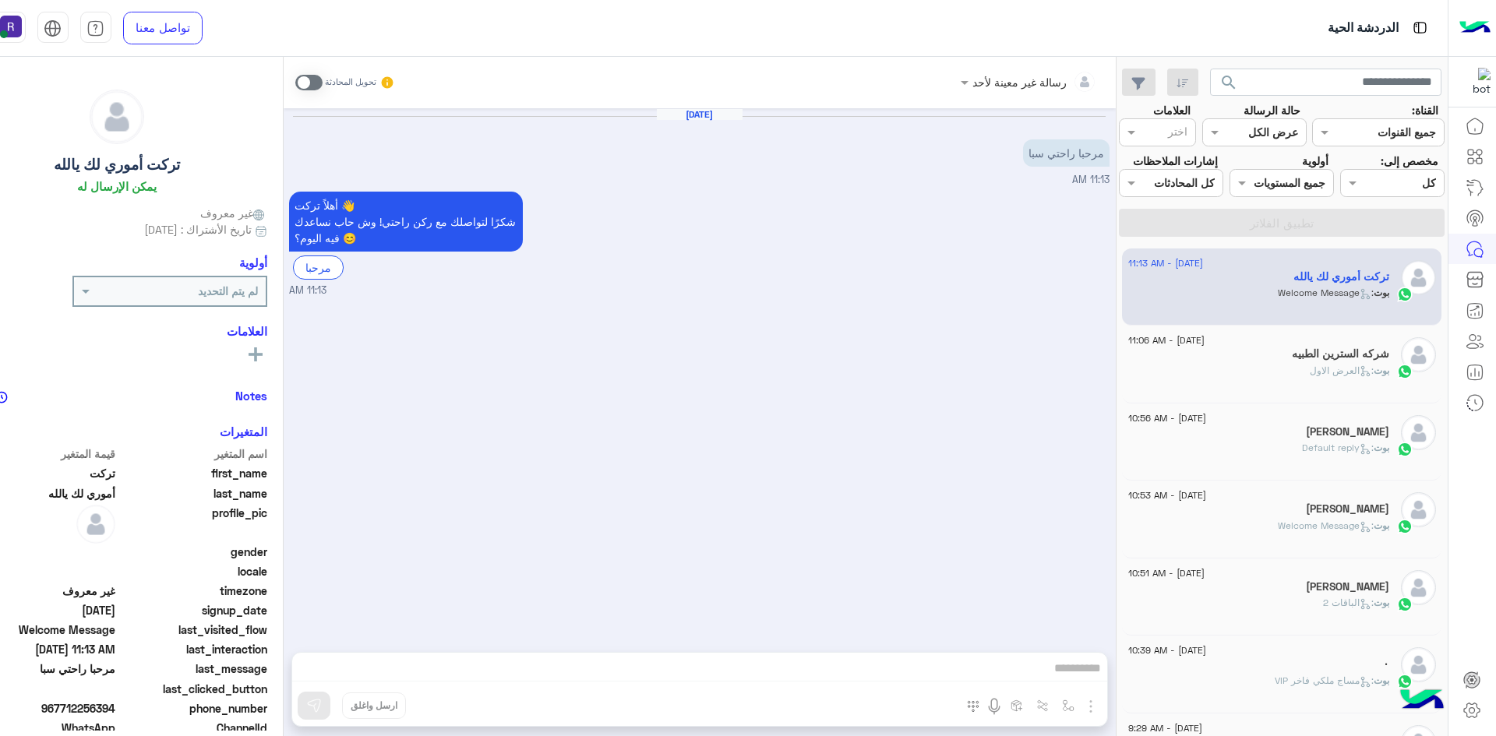
click at [1264, 433] on div "[PERSON_NAME]" at bounding box center [1258, 434] width 261 height 16
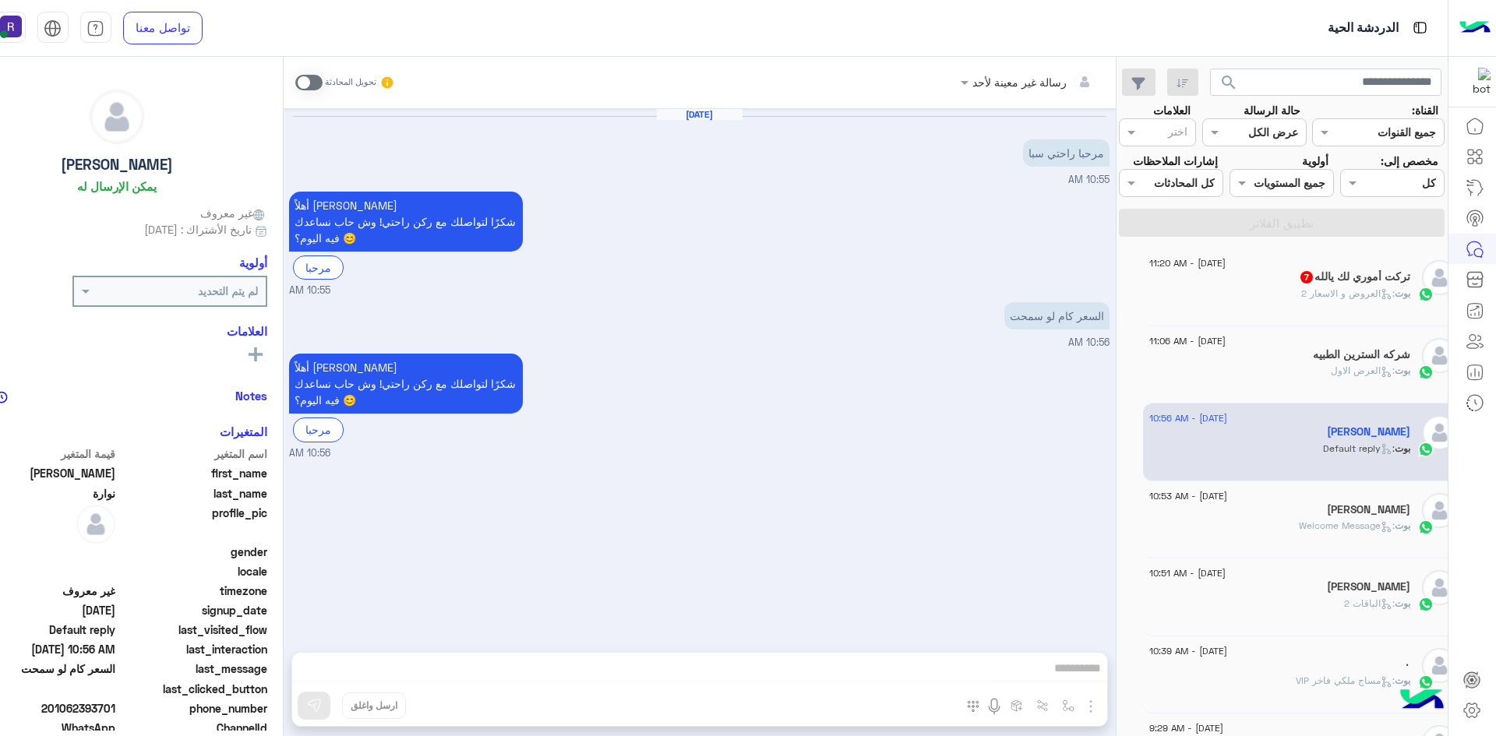
click at [1254, 311] on div "بوت : العروض و الاسعار 2" at bounding box center [1280, 300] width 261 height 27
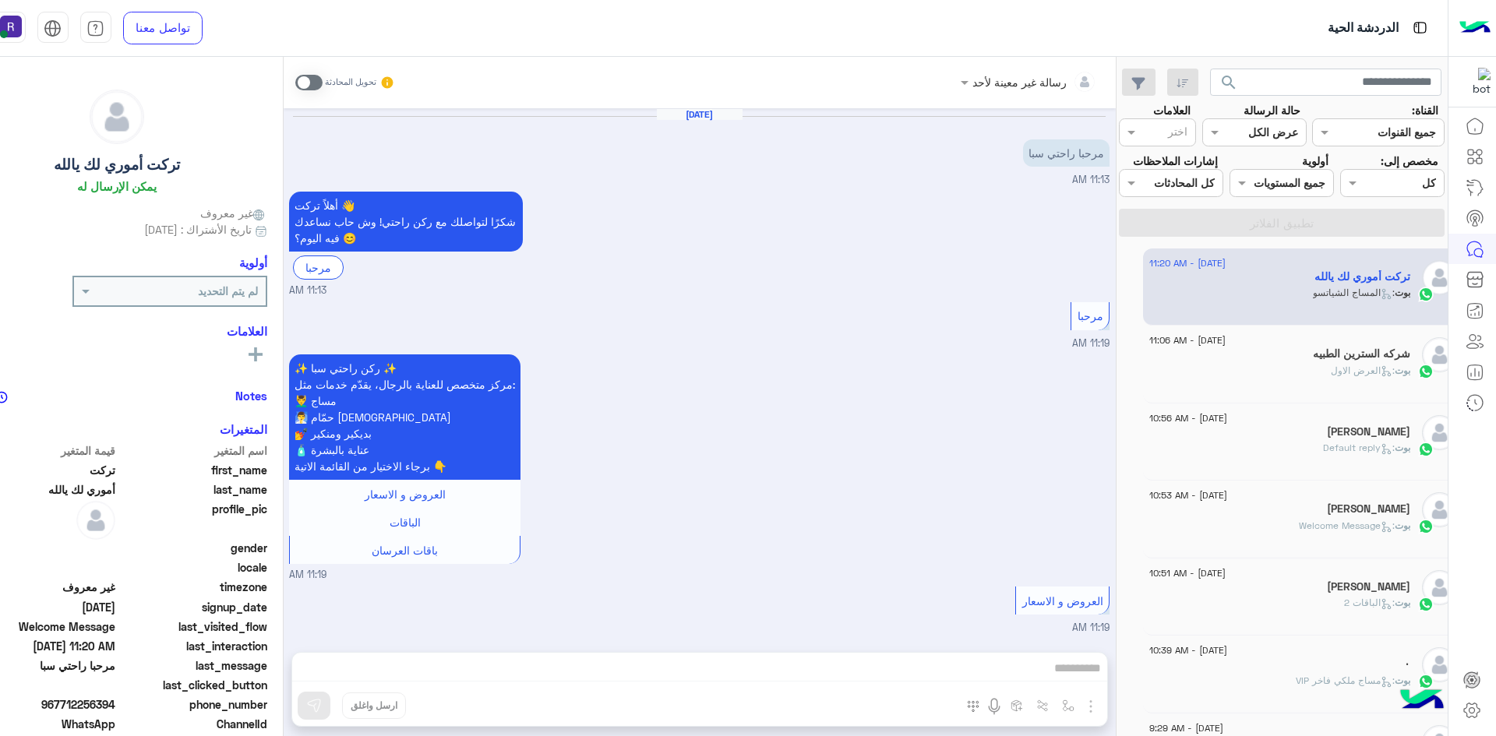
scroll to position [1489, 0]
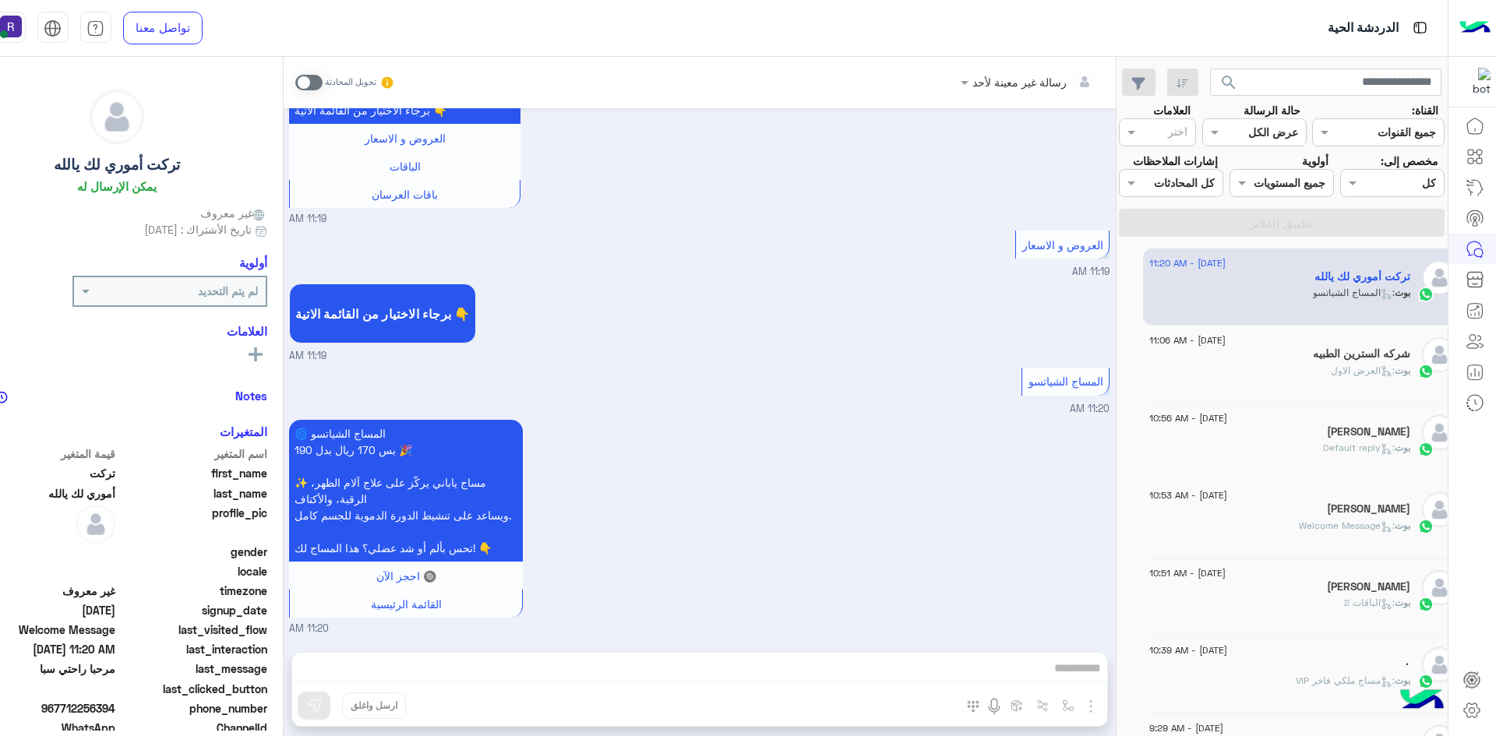
click at [1296, 385] on div "بوت : العرض الاول" at bounding box center [1280, 377] width 261 height 27
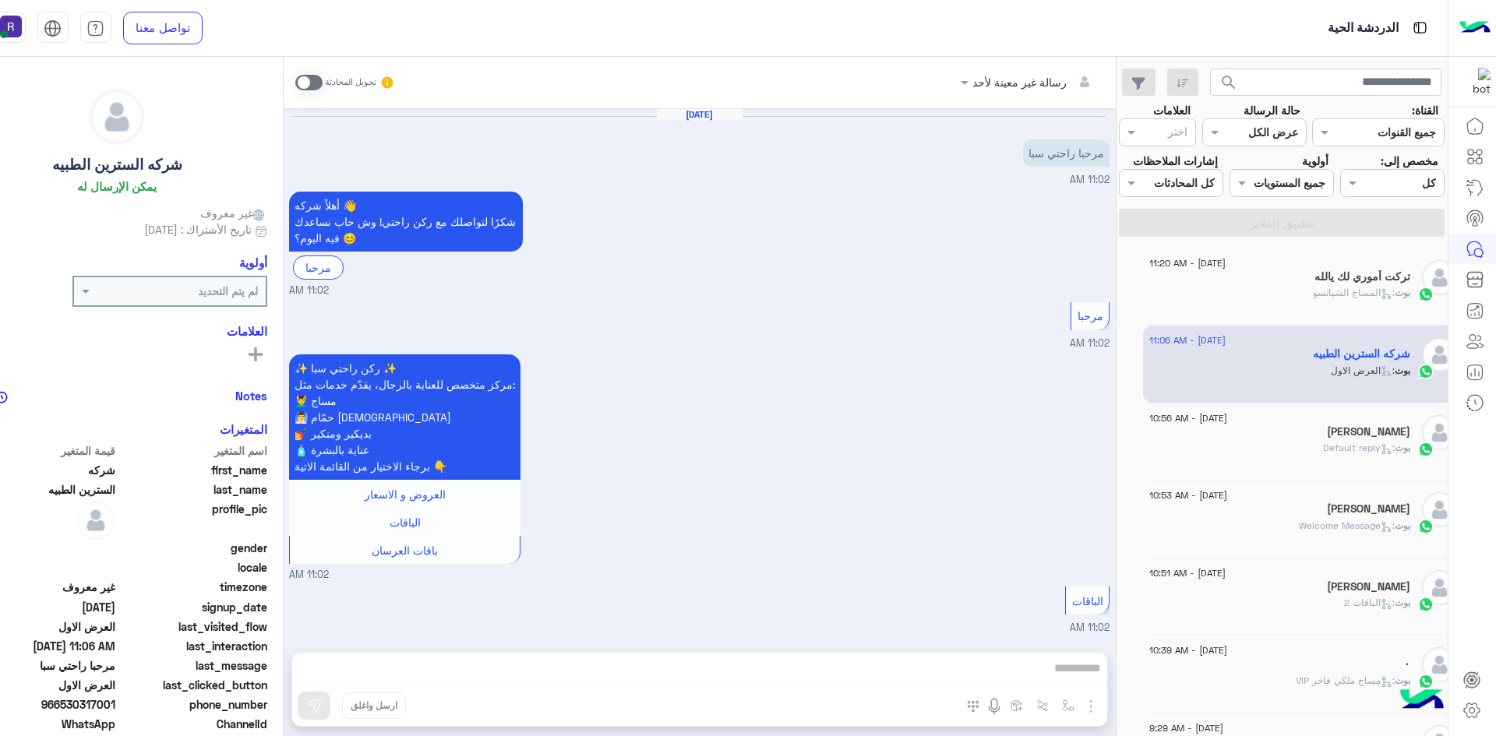
scroll to position [2111, 0]
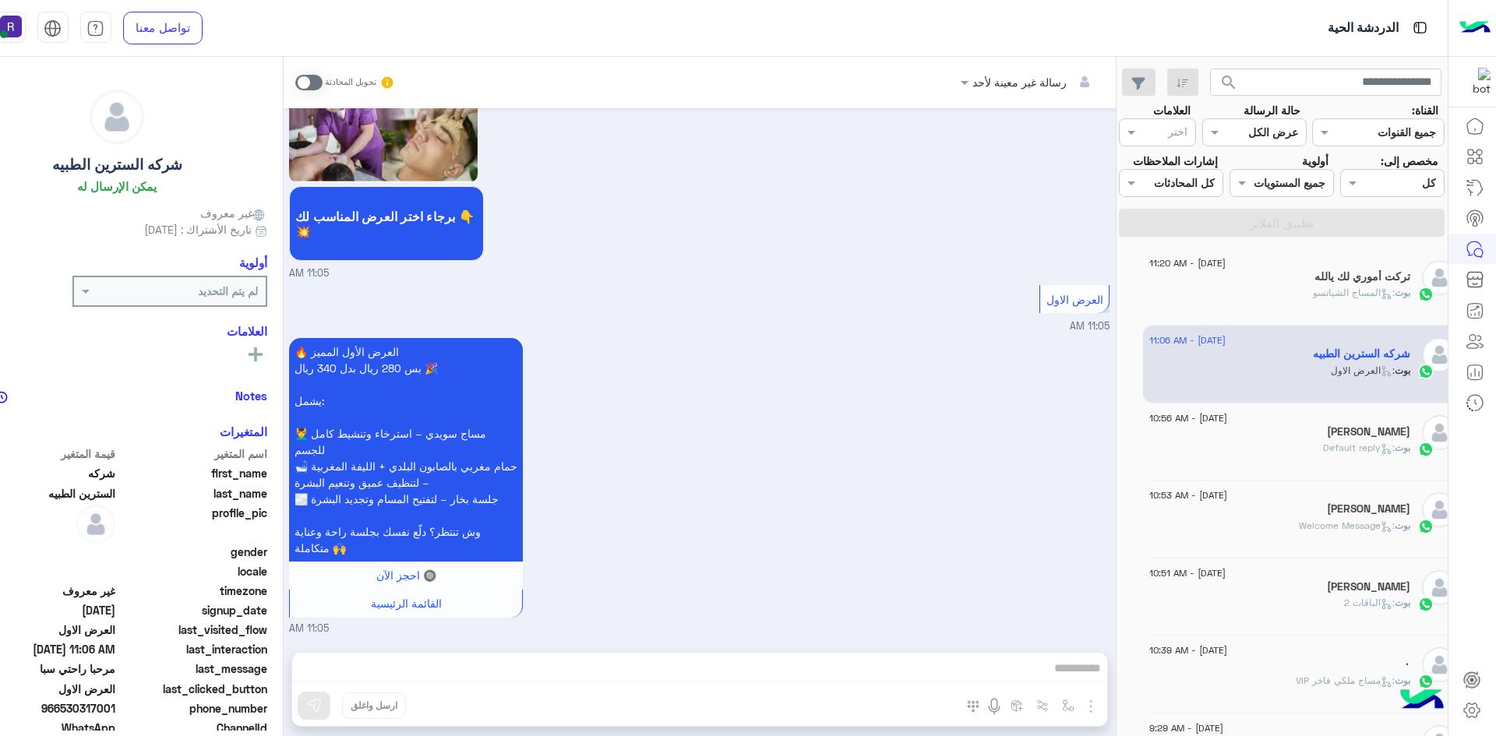
click at [1280, 290] on div "بوت : المساج الشياتسو" at bounding box center [1280, 299] width 261 height 27
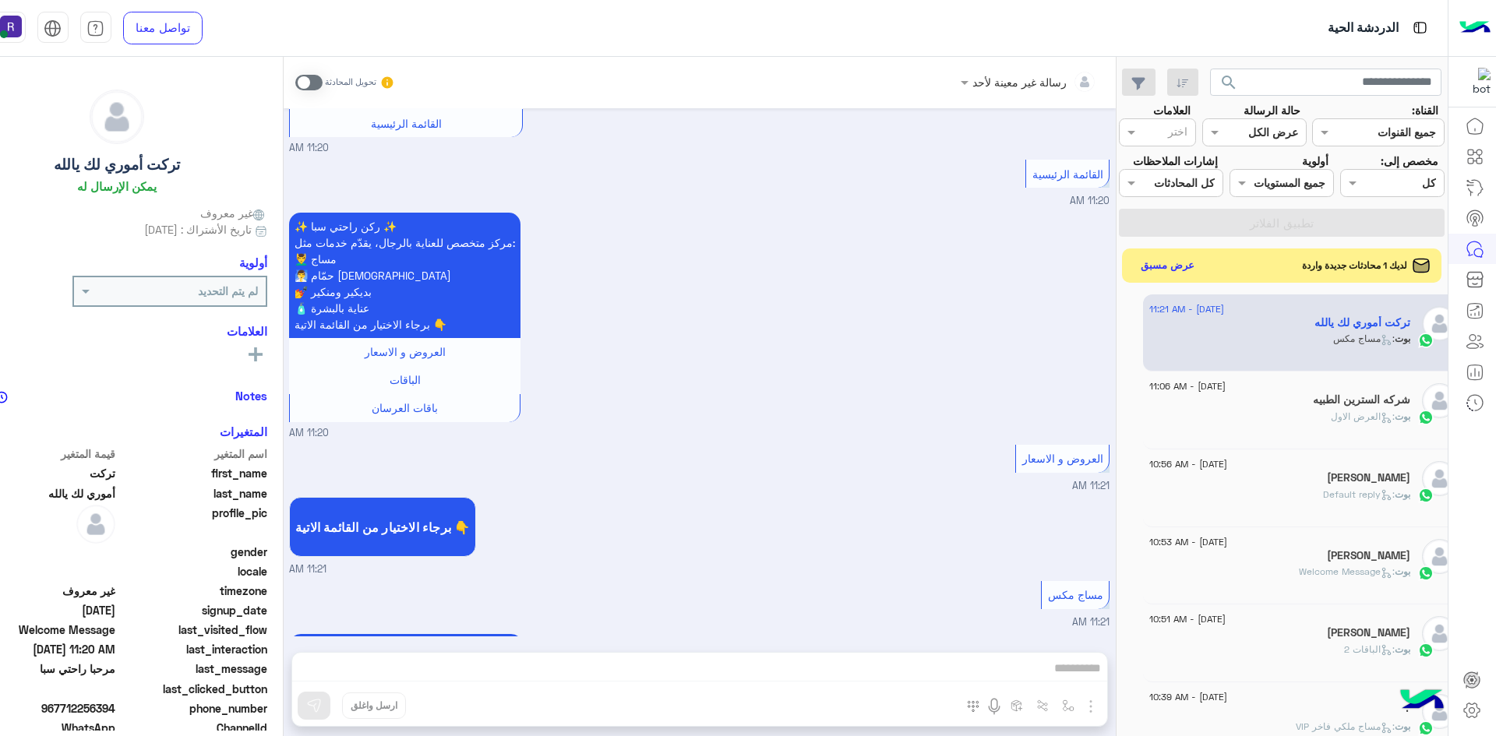
scroll to position [3215, 0]
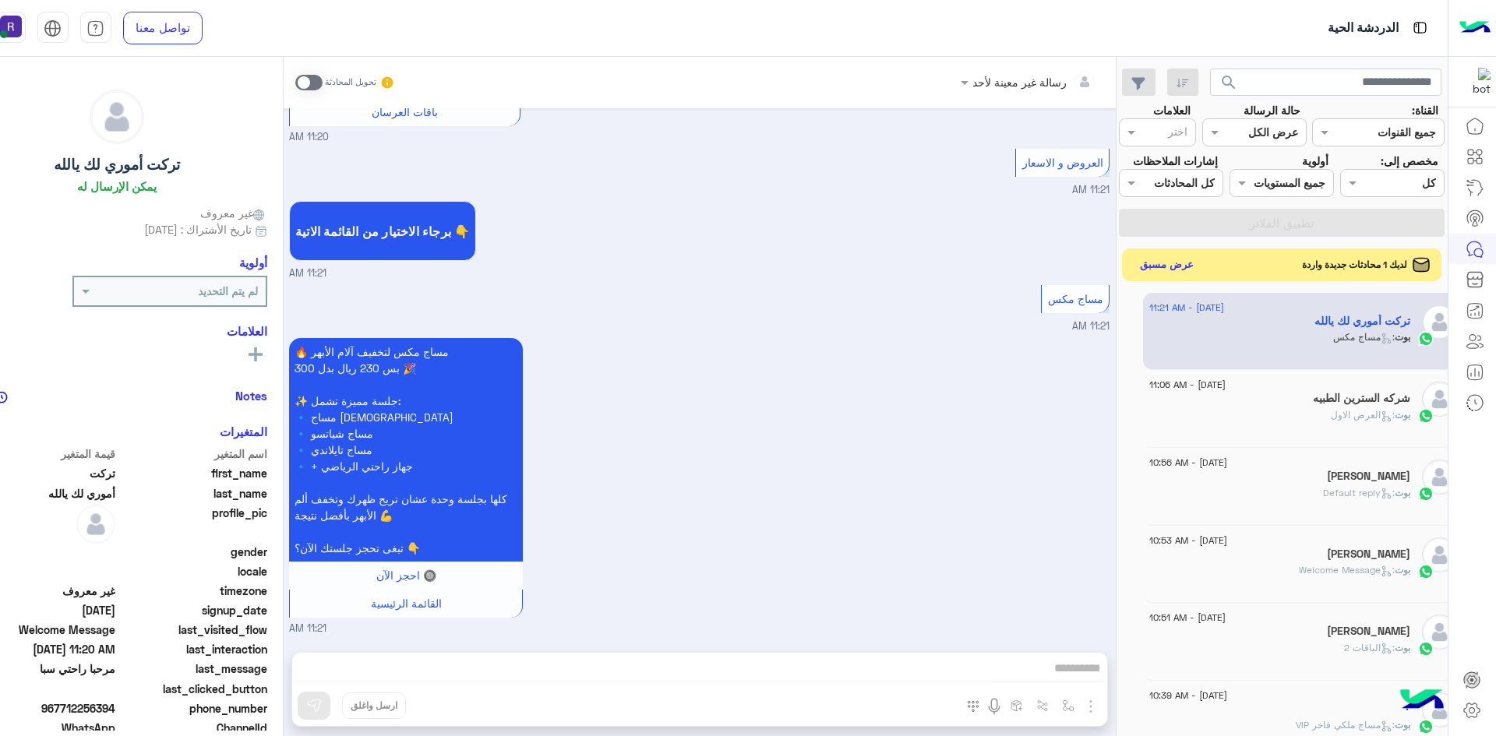
click at [1157, 258] on button "عرض مسبق" at bounding box center [1166, 264] width 65 height 21
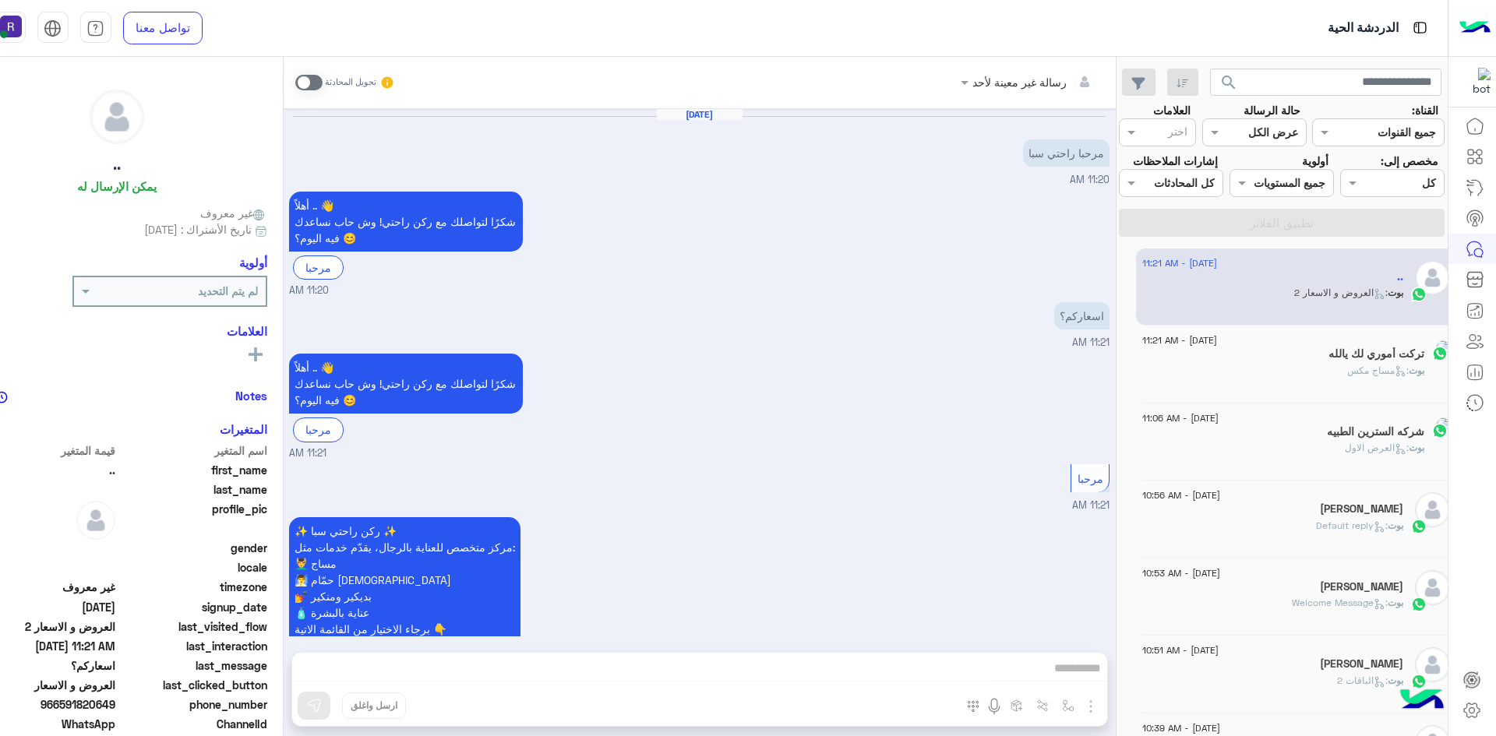
scroll to position [261, 0]
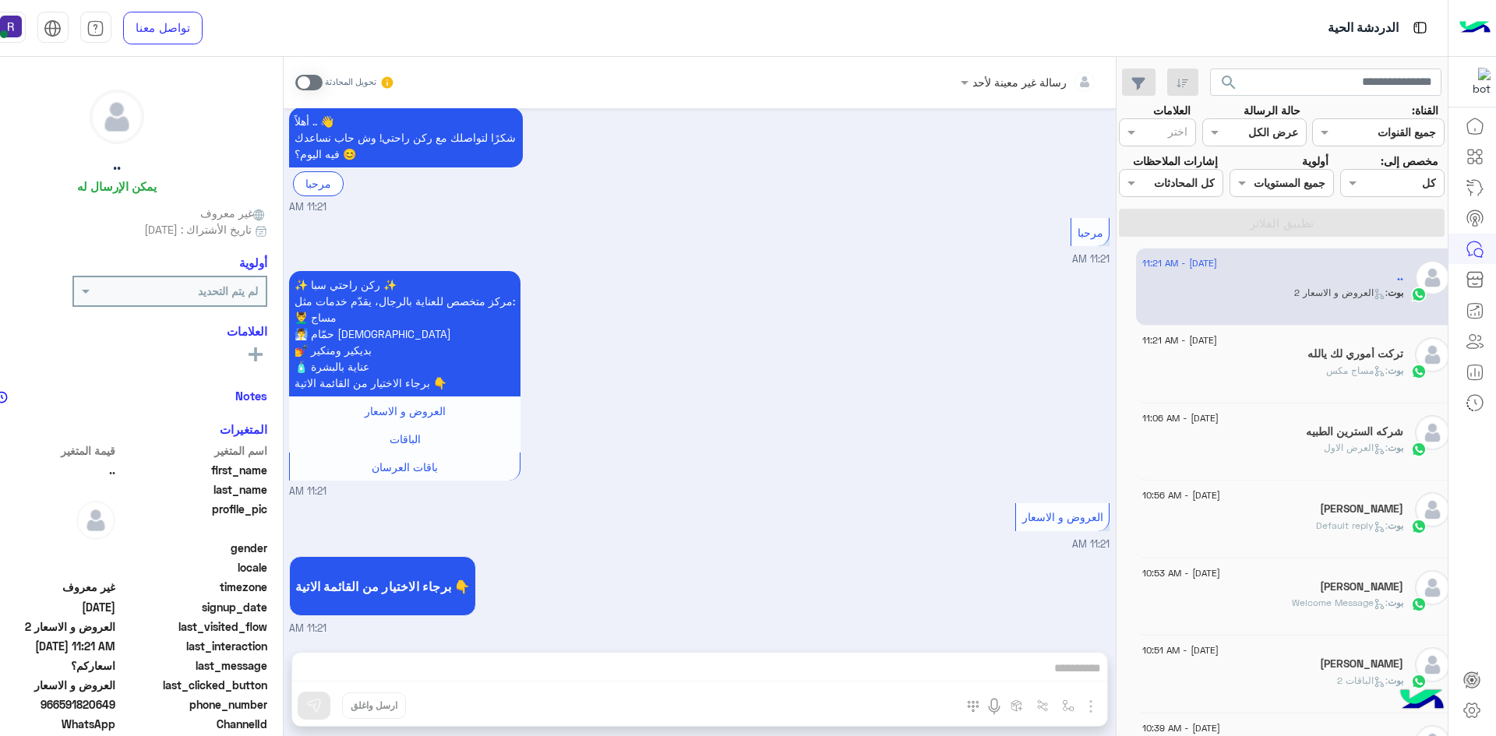
click at [1180, 373] on div "بوت : مساج مكس" at bounding box center [1272, 377] width 261 height 27
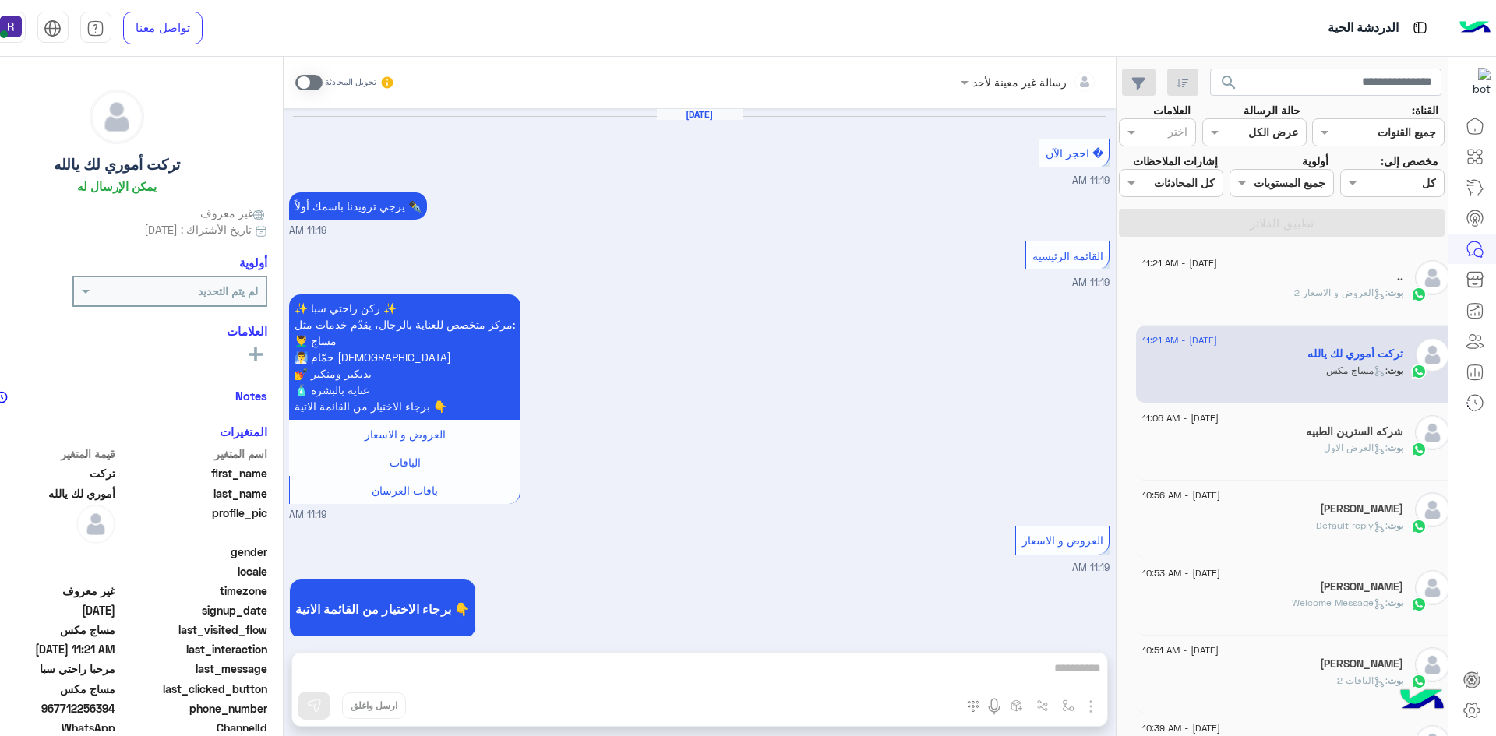
scroll to position [2037, 0]
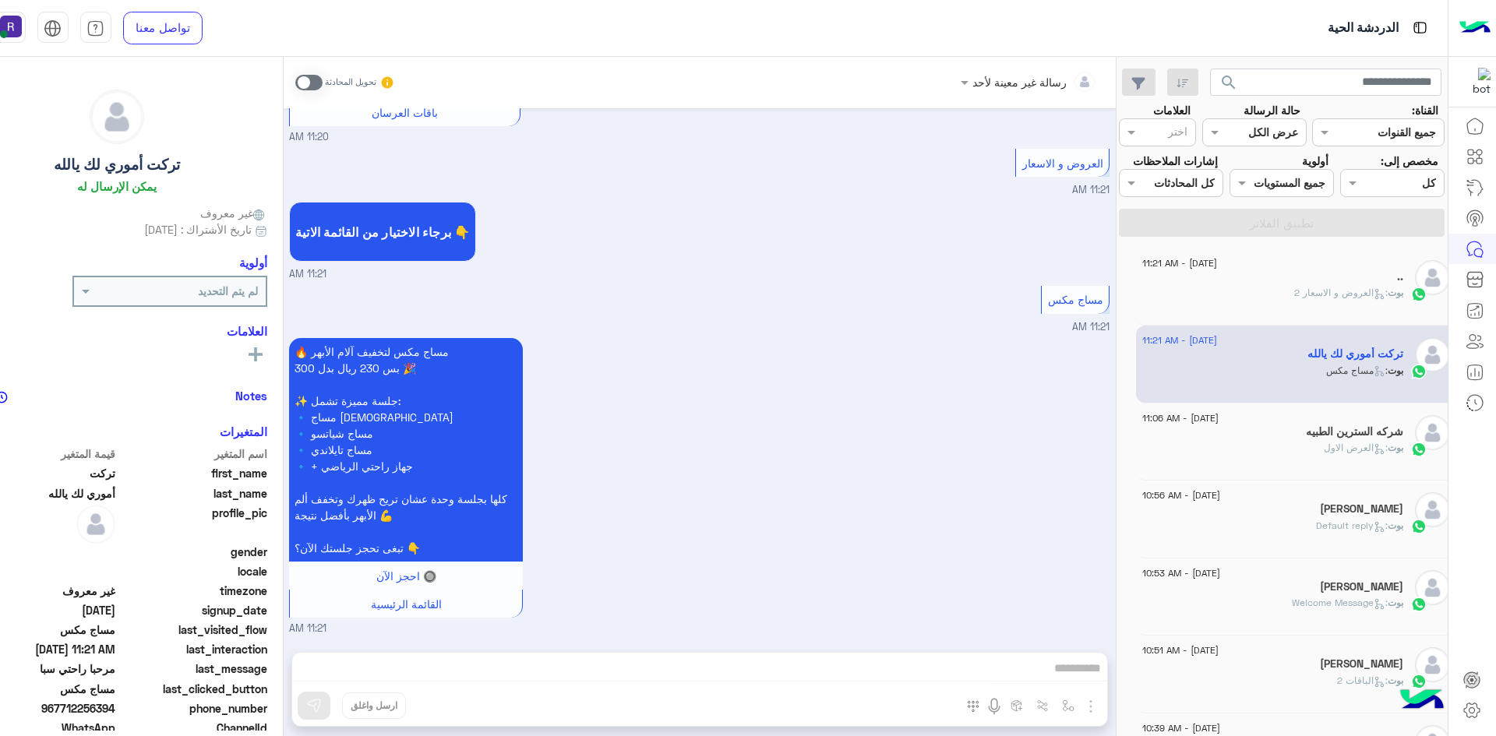
click at [1188, 303] on div "بوت : العروض و الاسعار 2" at bounding box center [1272, 299] width 261 height 27
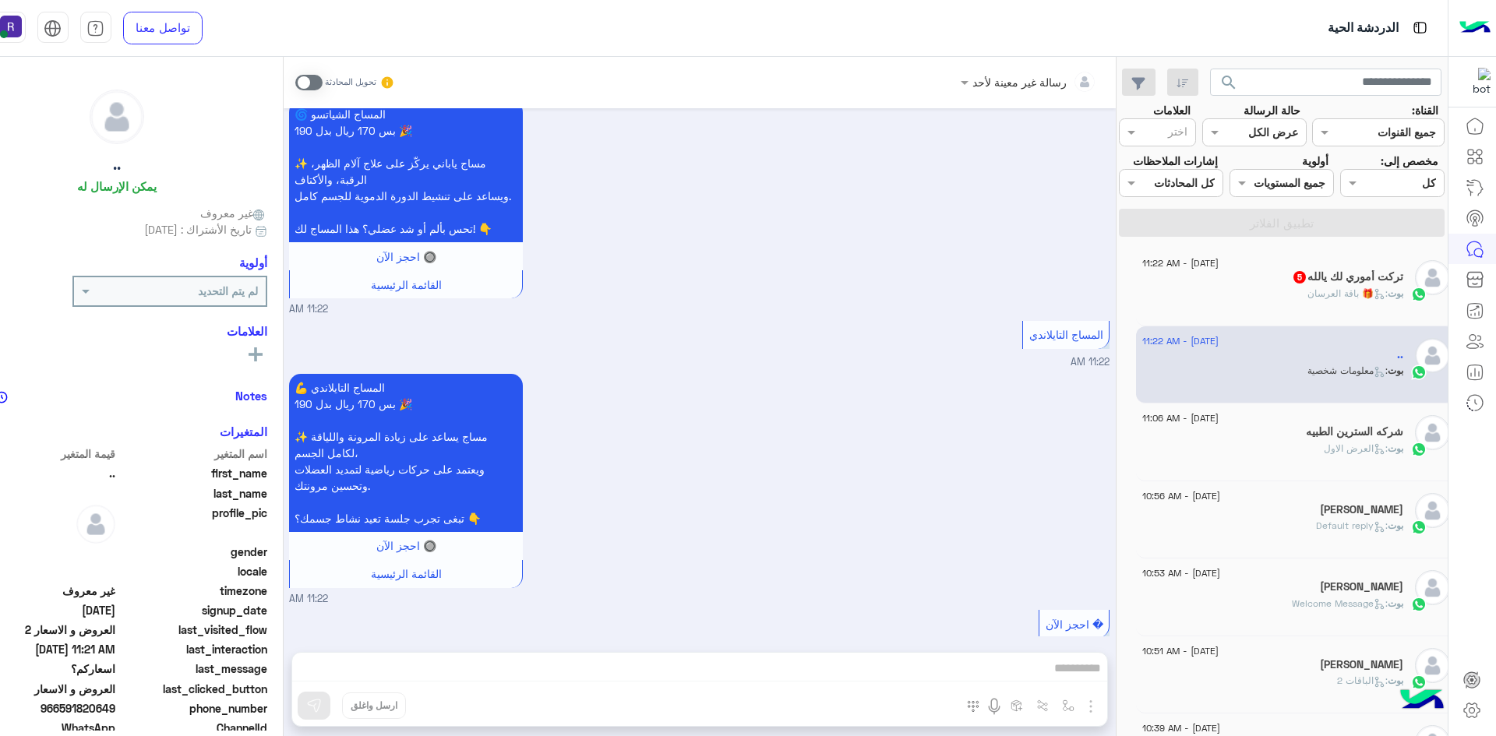
scroll to position [1750, 0]
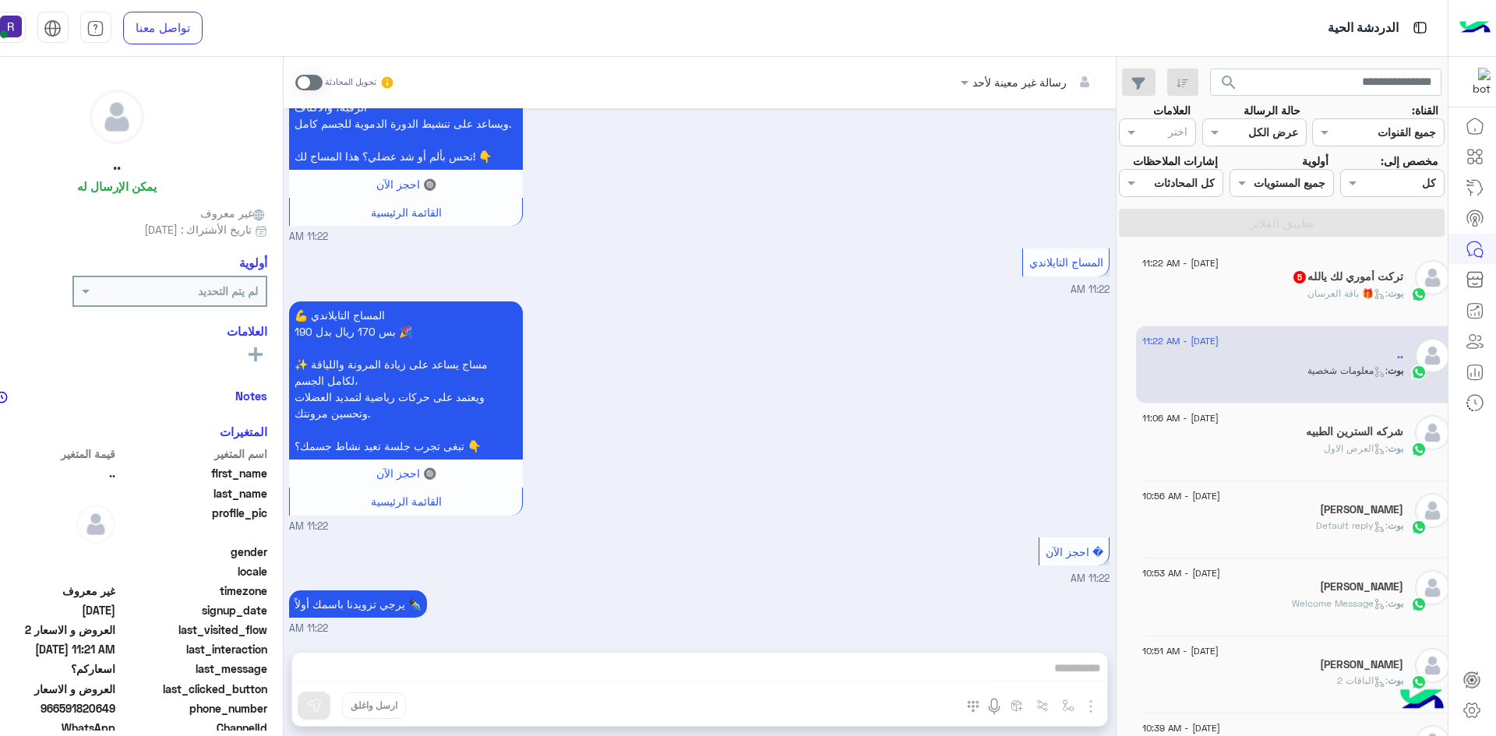
click at [1347, 300] on p "بوت : 🎁 باقة العرسان" at bounding box center [1356, 294] width 96 height 14
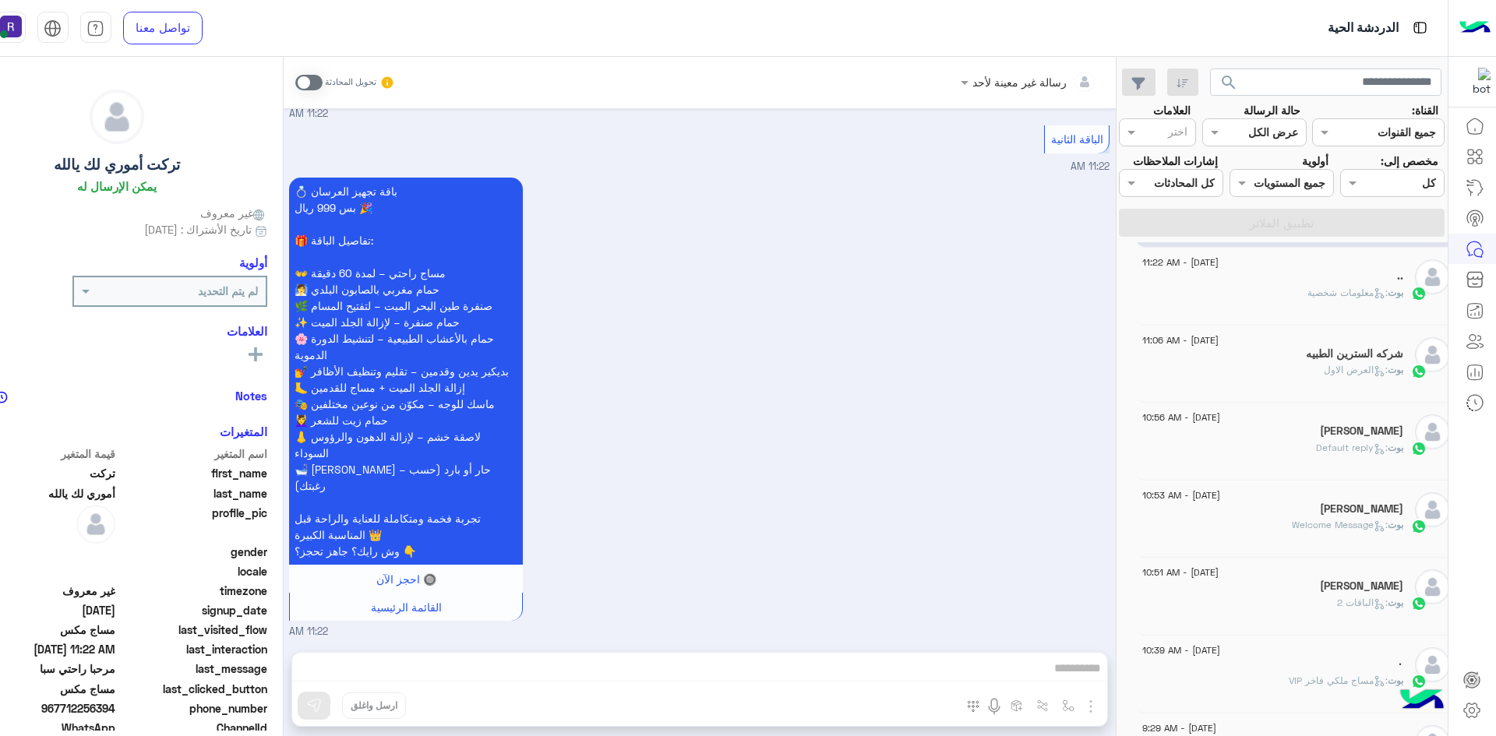
scroll to position [0, -14]
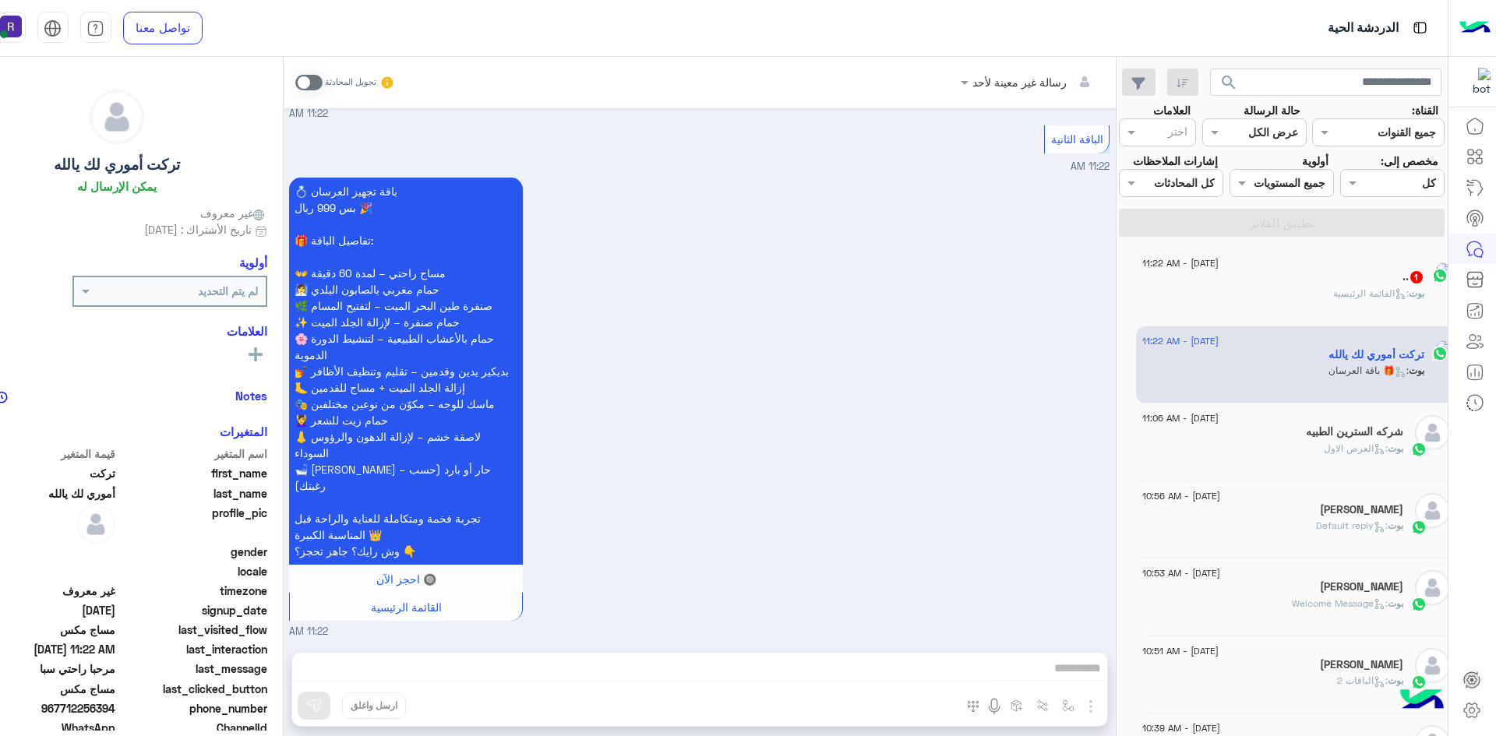
click at [1244, 373] on div "بوت : 🎁 باقة العرسان" at bounding box center [1283, 377] width 282 height 27
click at [1321, 267] on div "[DATE] - 11:22 AM" at bounding box center [1272, 265] width 261 height 10
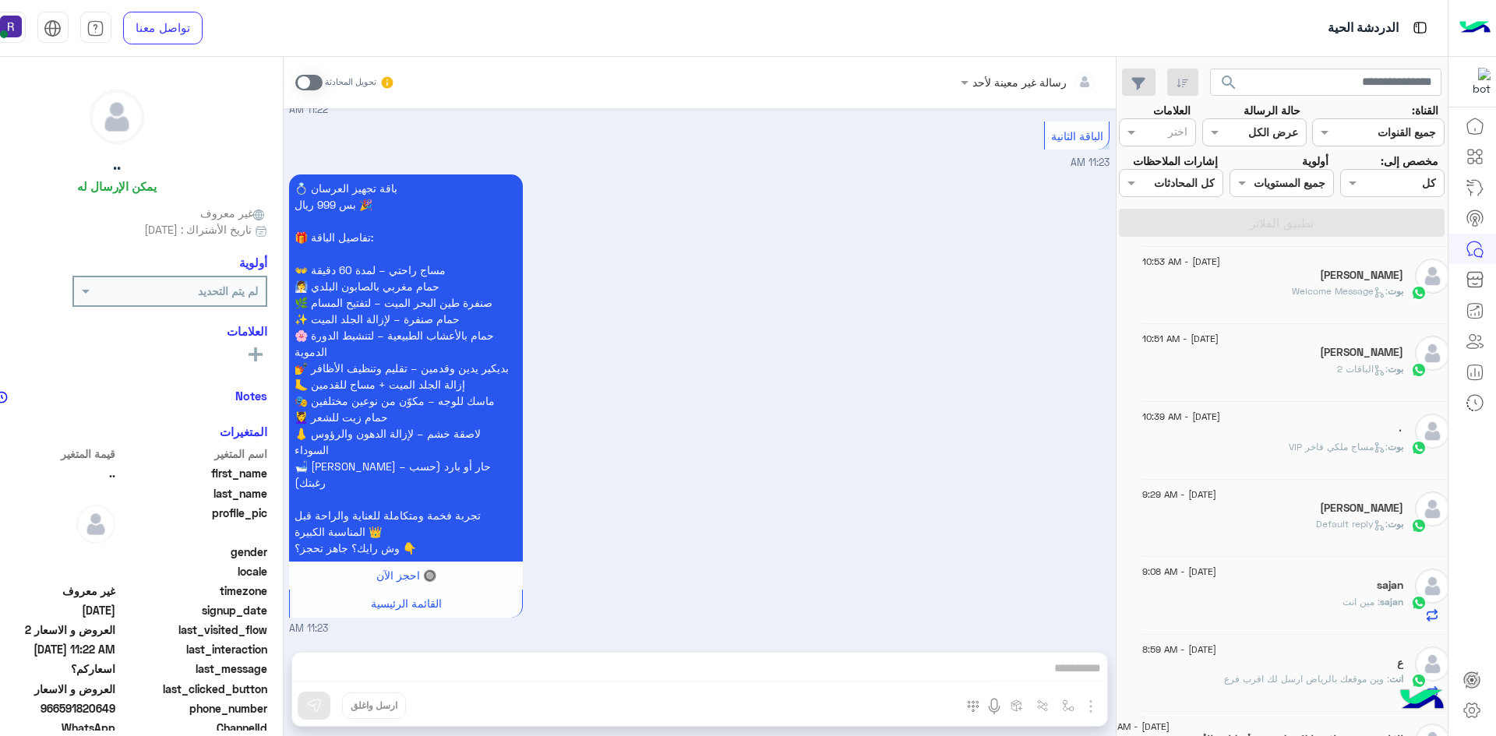
scroll to position [0, -14]
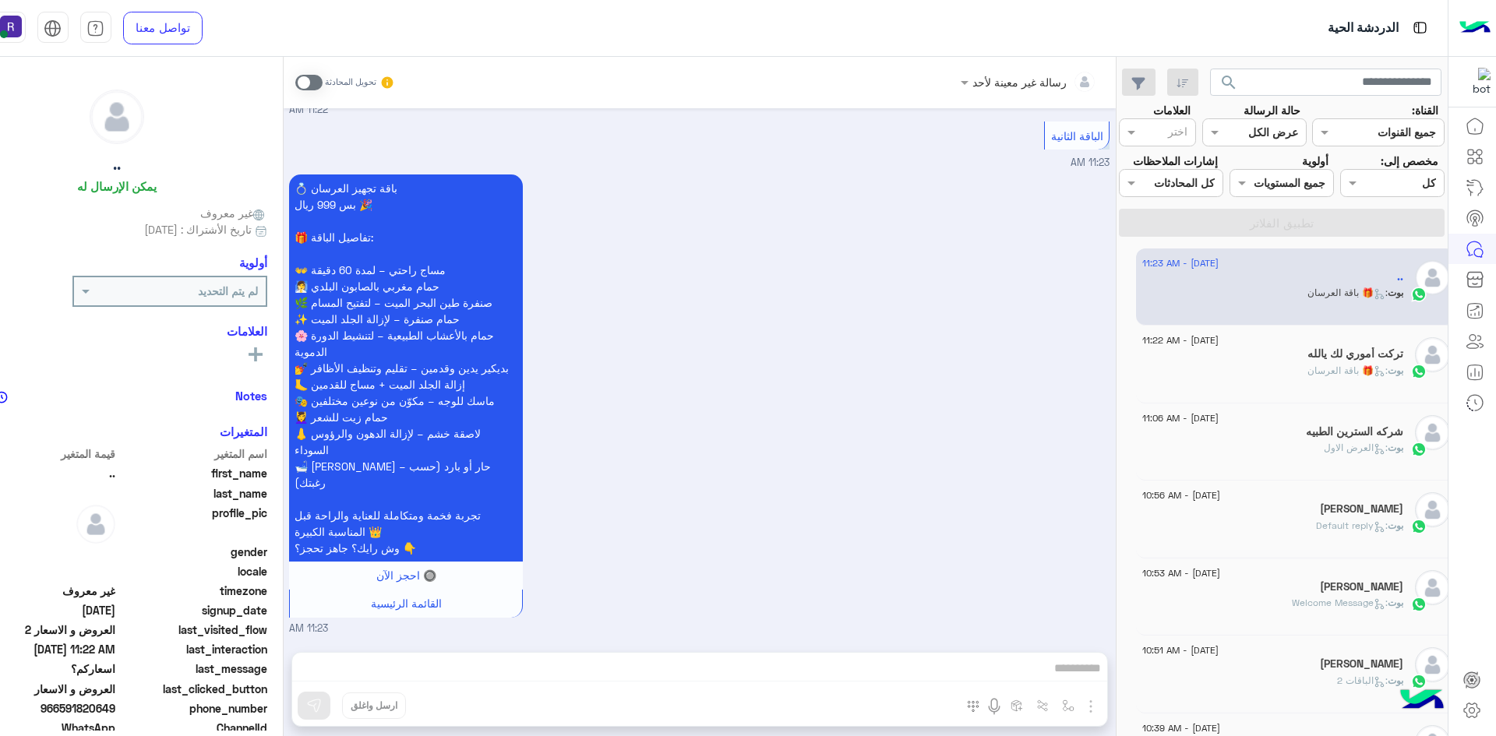
click at [1255, 370] on div "بوت : 🎁 باقة العرسان" at bounding box center [1272, 377] width 261 height 27
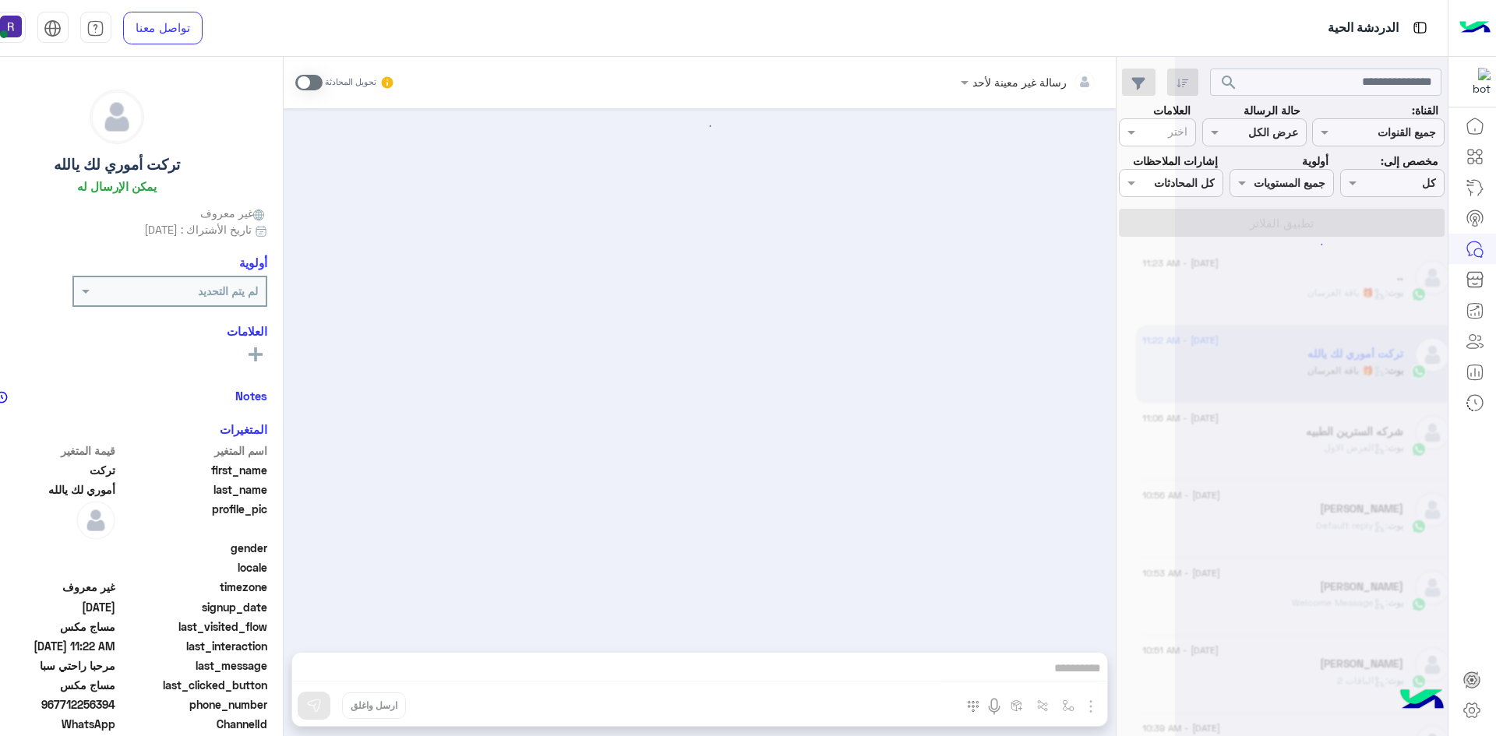
scroll to position [3028, 0]
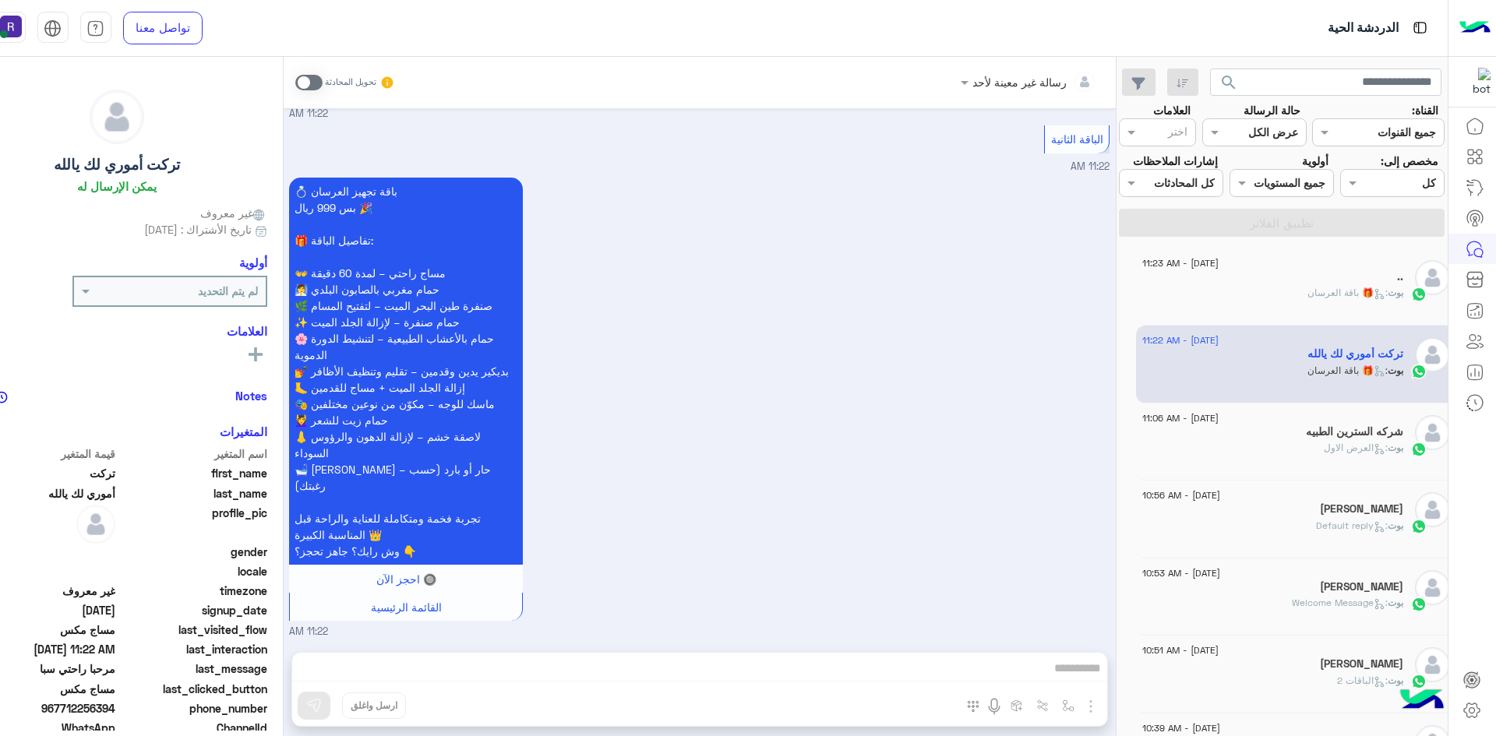
click at [1231, 304] on div "بوت : 🎁 باقة العرسان" at bounding box center [1272, 299] width 261 height 27
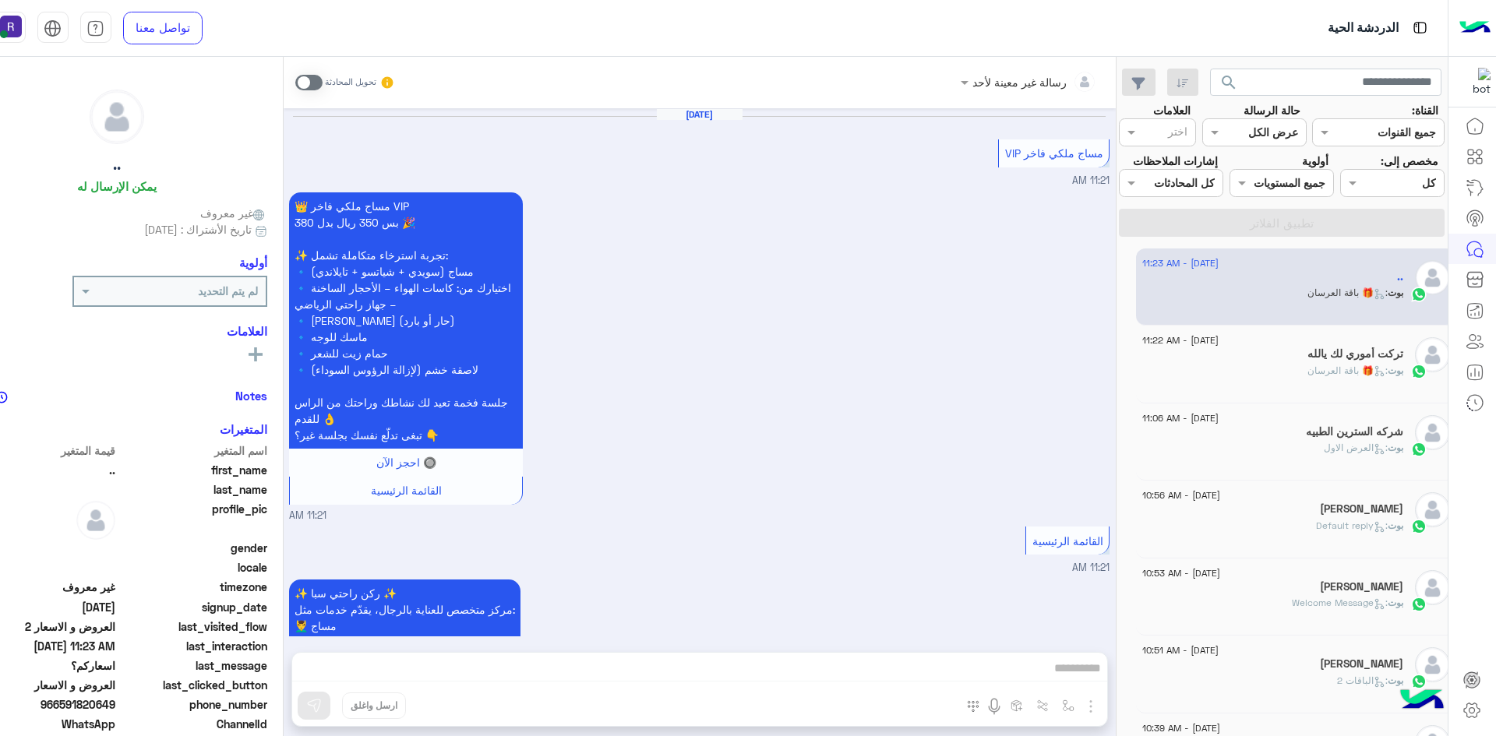
scroll to position [2464, 0]
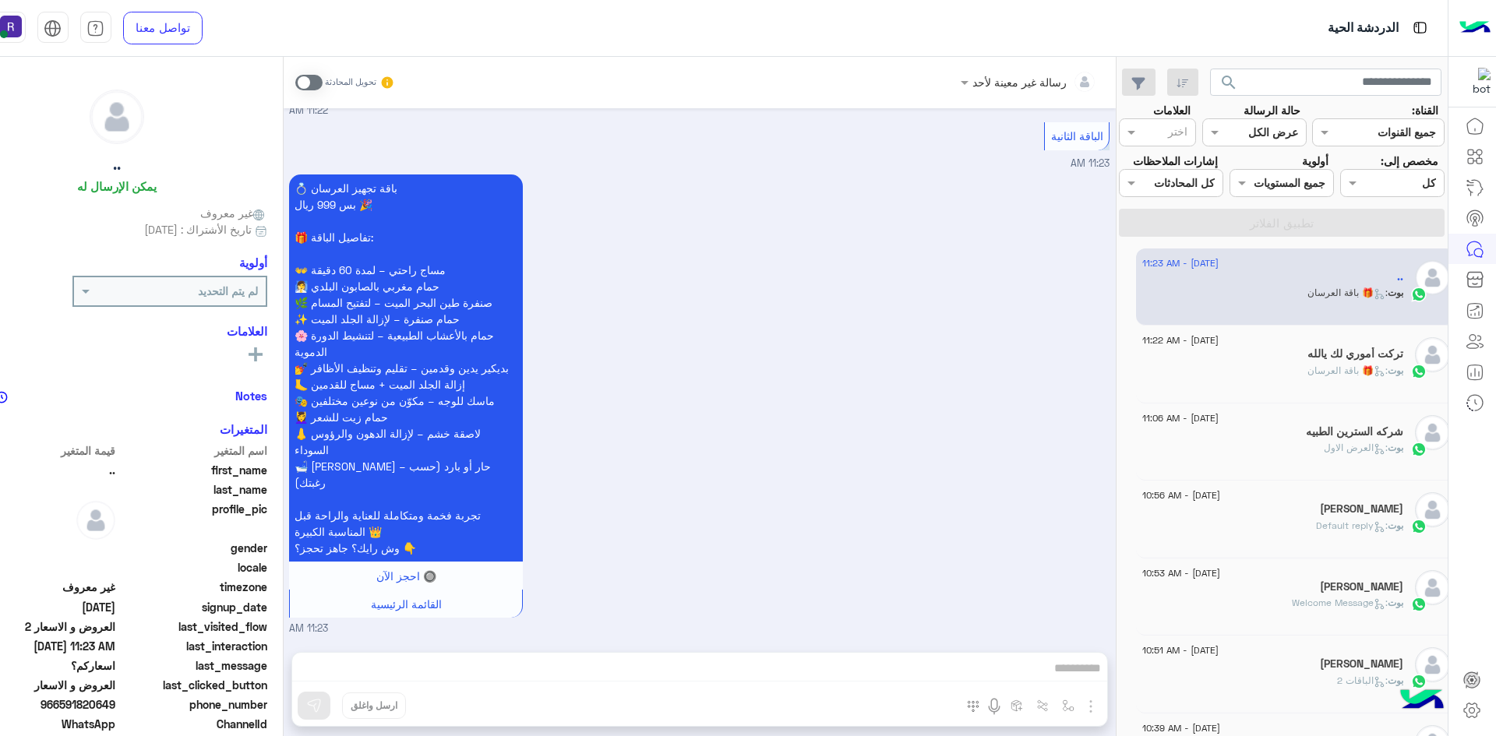
click at [1245, 442] on div "بوت : العرض الاول" at bounding box center [1272, 454] width 261 height 27
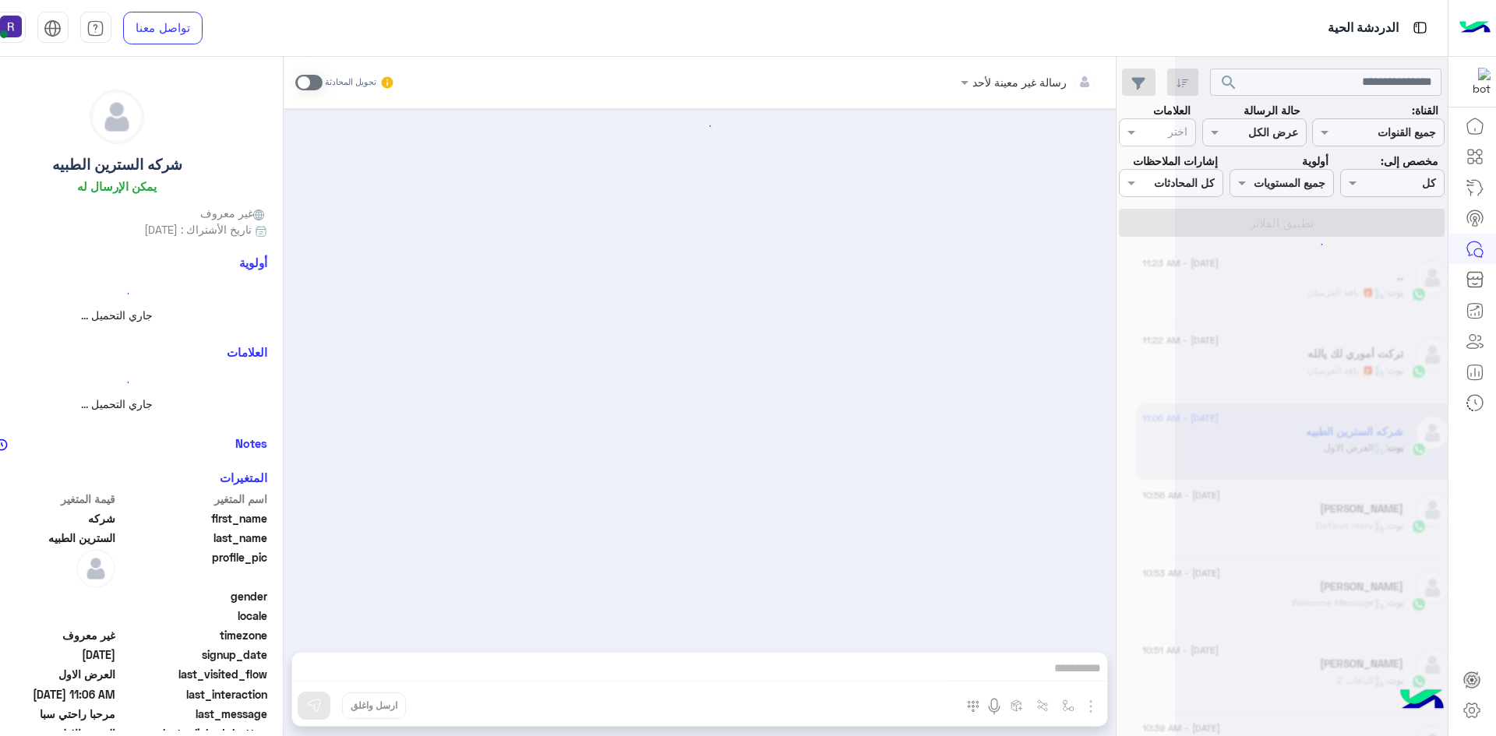
scroll to position [2111, 0]
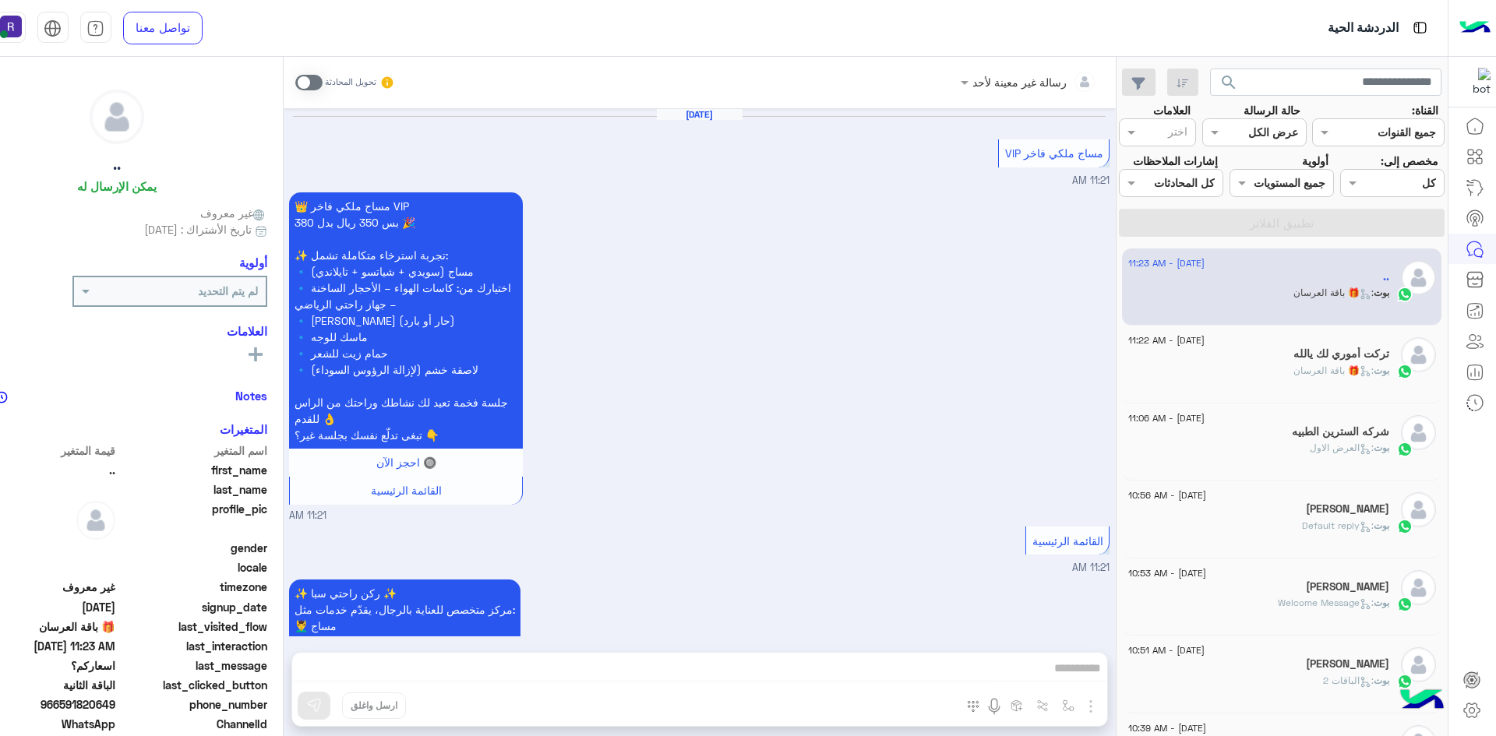
scroll to position [2464, 0]
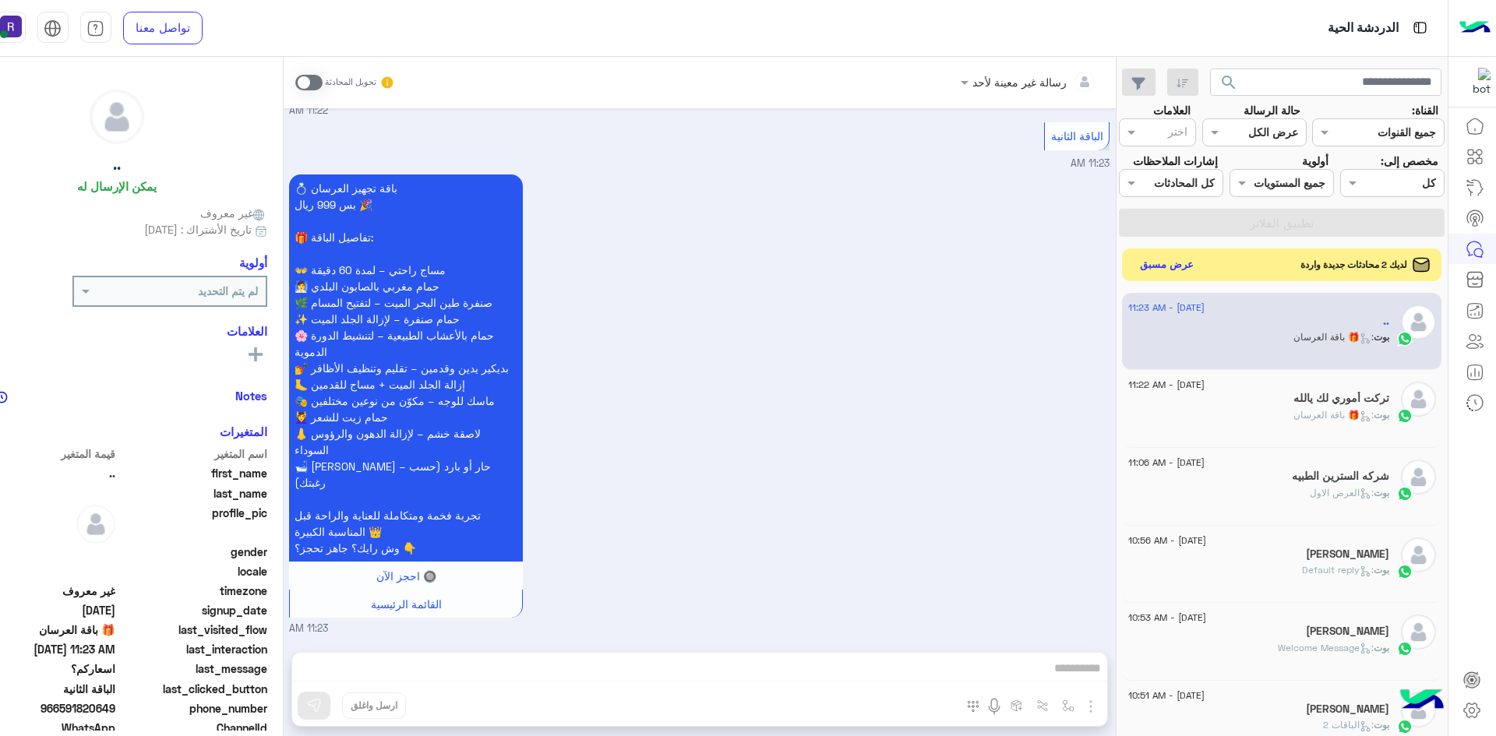
click at [1192, 261] on button "عرض مسبق" at bounding box center [1166, 264] width 65 height 21
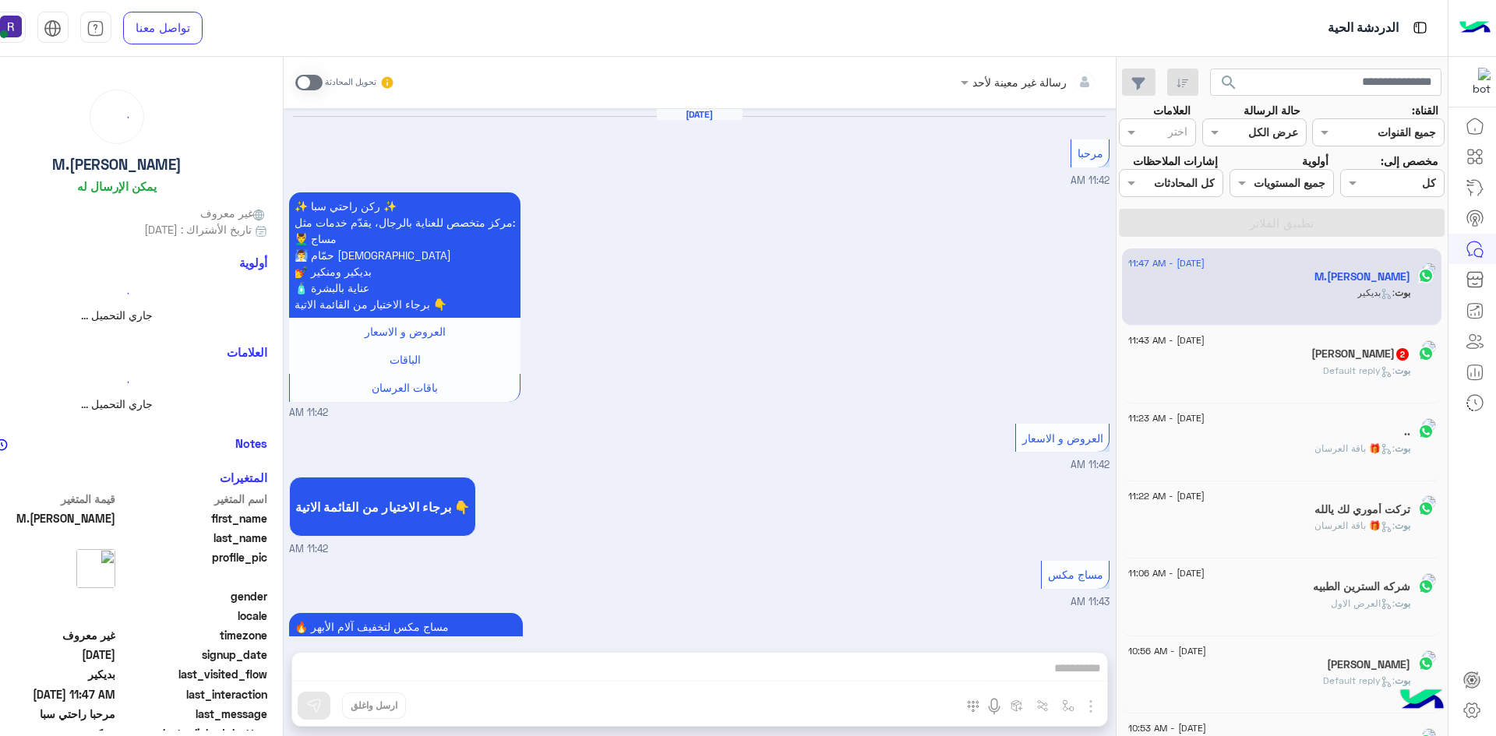
scroll to position [2627, 0]
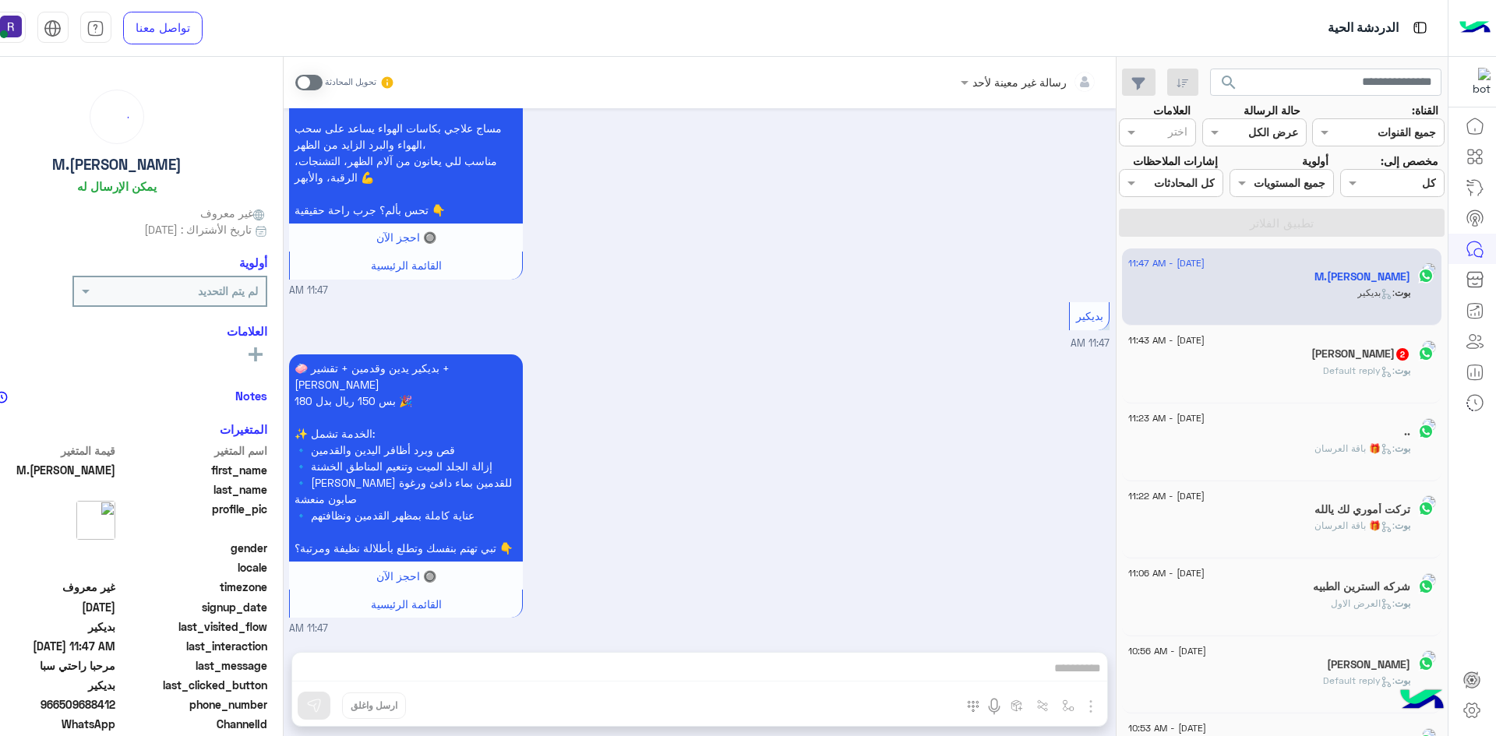
click at [1238, 374] on div "بوت : Default reply" at bounding box center [1269, 377] width 282 height 27
